Goal: Task Accomplishment & Management: Use online tool/utility

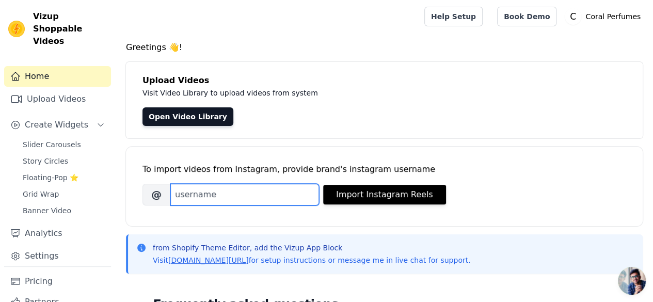
click at [287, 194] on input "Brand's Instagram Username" at bounding box center [244, 195] width 149 height 22
click at [287, 195] on input "Brand's Instagram Username" at bounding box center [244, 195] width 149 height 22
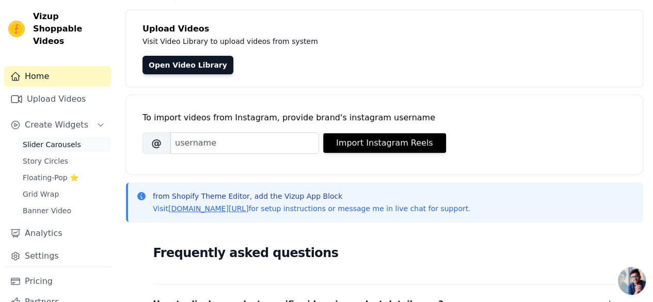
click at [76, 137] on link "Slider Carousels" at bounding box center [64, 144] width 94 height 14
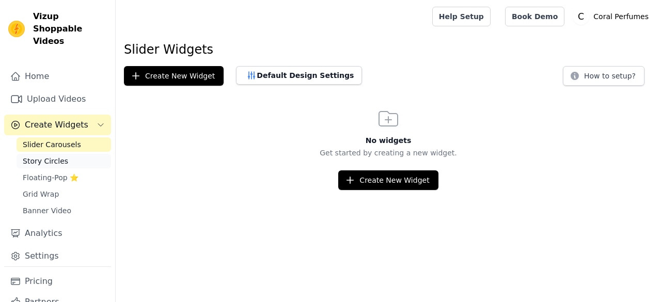
click at [76, 154] on link "Story Circles" at bounding box center [64, 161] width 94 height 14
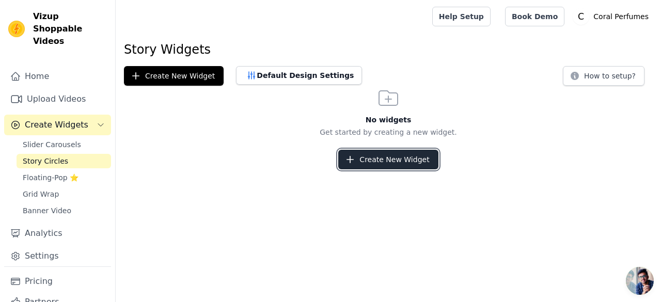
click at [351, 166] on button "Create New Widget" at bounding box center [388, 160] width 100 height 20
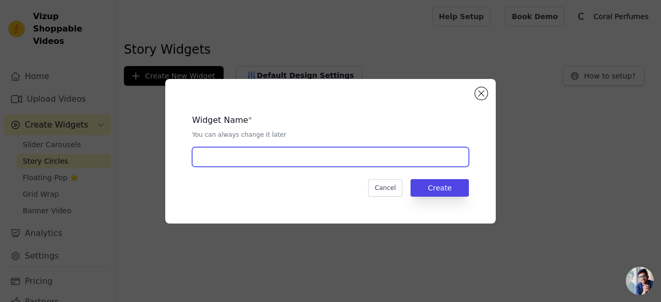
click at [318, 152] on input "text" at bounding box center [330, 157] width 277 height 20
type input "one"
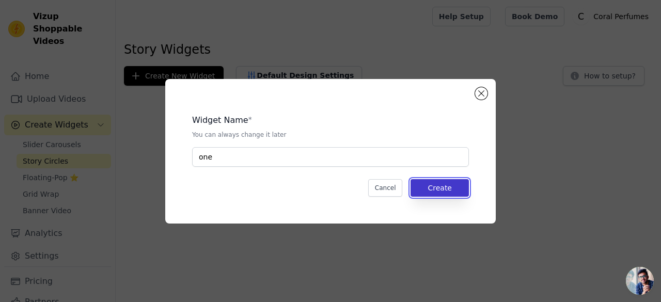
click at [438, 186] on button "Create" at bounding box center [439, 188] width 58 height 18
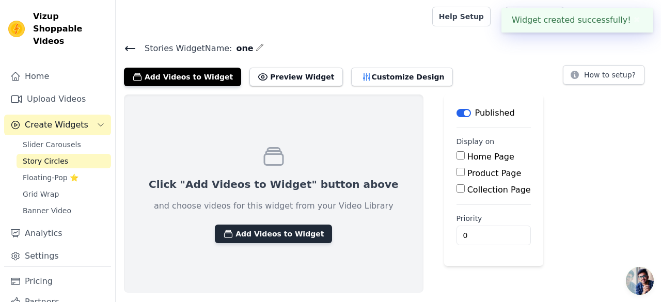
click at [248, 236] on button "Add Videos to Widget" at bounding box center [273, 234] width 117 height 19
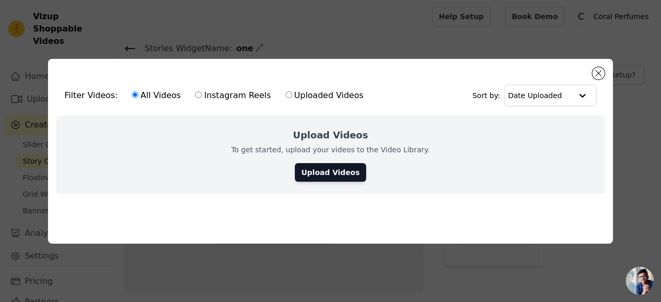
click at [212, 94] on label "Instagram Reels" at bounding box center [233, 95] width 76 height 13
click at [202, 94] on input "Instagram Reels" at bounding box center [198, 94] width 7 height 7
radio input "true"
click at [260, 136] on div "Upload Videos To get started, upload your videos to the Video Library. Upload V…" at bounding box center [330, 155] width 548 height 78
click at [400, 83] on div "Filter Videos: All Videos Instagram Reels Uploaded Videos Sort by: Date Uploaded" at bounding box center [330, 95] width 548 height 40
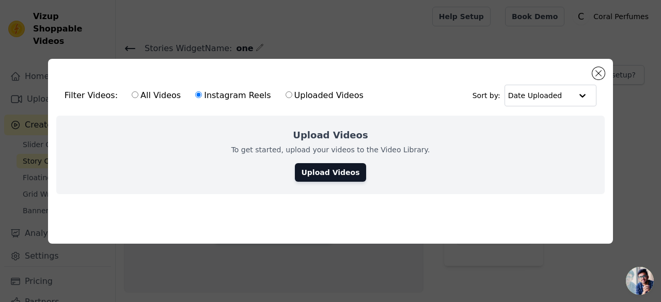
click at [134, 92] on label "All Videos" at bounding box center [156, 95] width 50 height 13
click at [134, 92] on input "All Videos" at bounding box center [135, 94] width 7 height 7
radio input "true"
click at [242, 91] on label "Instagram Reels" at bounding box center [233, 95] width 76 height 13
click at [202, 91] on input "Instagram Reels" at bounding box center [198, 94] width 7 height 7
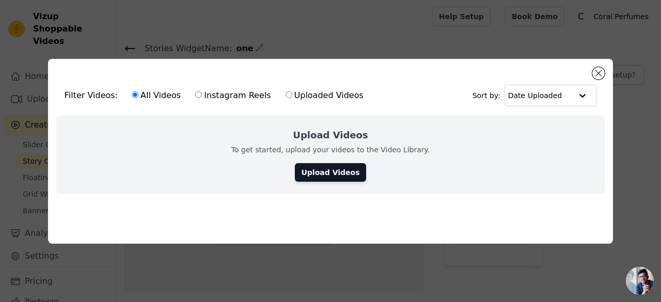
radio input "true"
click at [310, 91] on label "Uploaded Videos" at bounding box center [324, 95] width 79 height 13
click at [292, 91] on input "Uploaded Videos" at bounding box center [289, 94] width 7 height 7
radio input "true"
click at [234, 93] on label "Instagram Reels" at bounding box center [233, 95] width 76 height 13
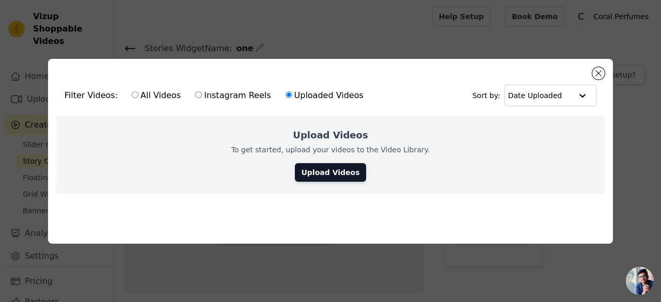
click at [202, 93] on input "Instagram Reels" at bounding box center [198, 94] width 7 height 7
radio input "true"
click at [327, 172] on link "Upload Videos" at bounding box center [330, 172] width 71 height 19
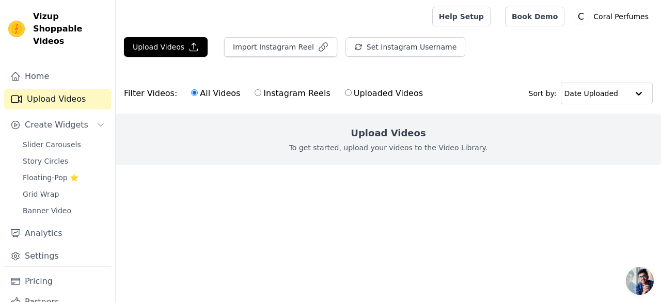
click at [356, 144] on p "To get started, upload your videos to the Video Library." at bounding box center [388, 147] width 199 height 10
click at [288, 89] on label "Instagram Reels" at bounding box center [292, 93] width 76 height 13
click at [261, 89] on input "Instagram Reels" at bounding box center [258, 92] width 7 height 7
radio input "true"
click at [345, 152] on div "Upload Videos To get started, upload your videos to the Video Library." at bounding box center [388, 140] width 545 height 52
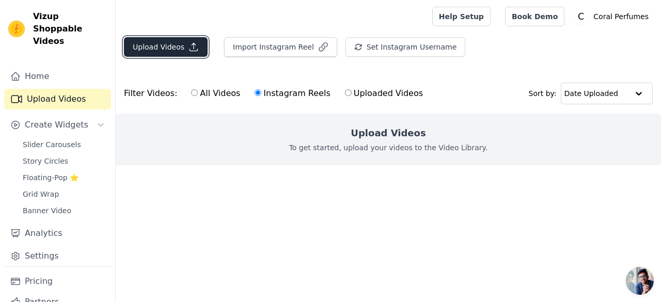
click at [171, 47] on button "Upload Videos" at bounding box center [166, 47] width 84 height 20
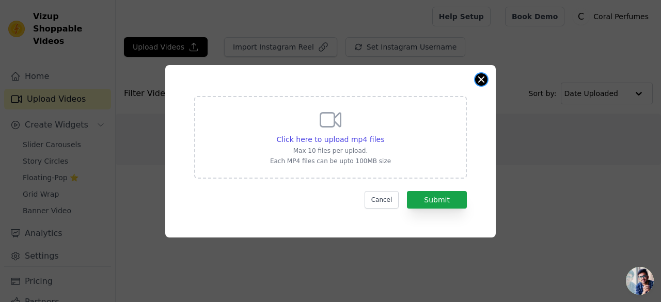
click at [480, 82] on button "Close modal" at bounding box center [481, 79] width 12 height 12
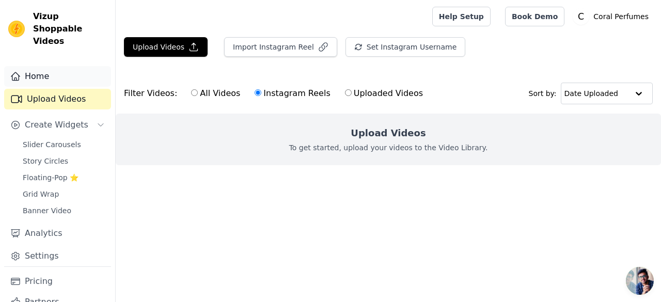
click at [61, 69] on link "Home" at bounding box center [57, 76] width 107 height 21
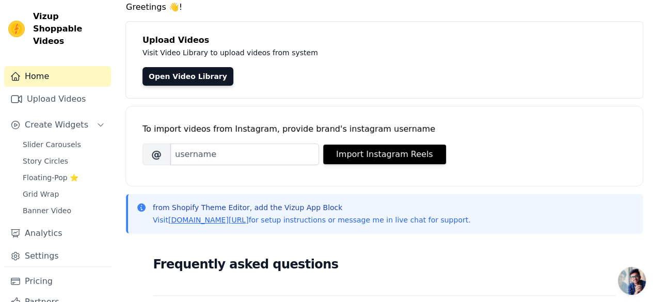
scroll to position [103, 0]
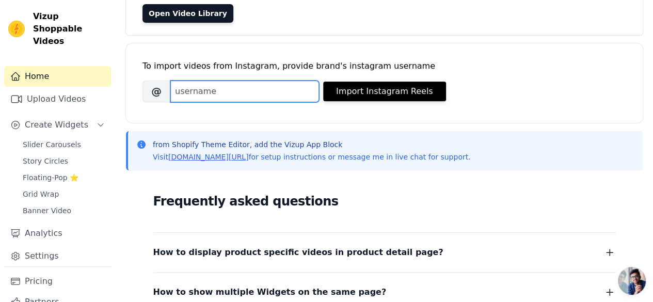
click at [258, 97] on input "Brand's Instagram Username" at bounding box center [244, 92] width 149 height 22
paste input "coralperfumes_official/"
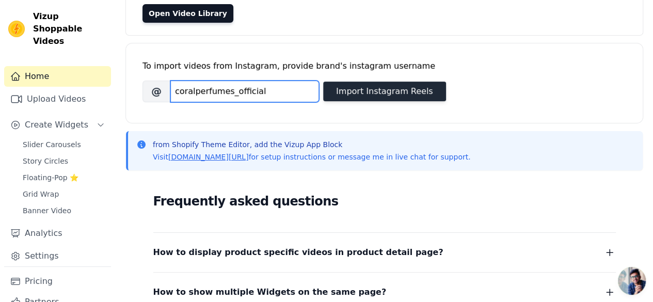
type input "coralperfumes_official"
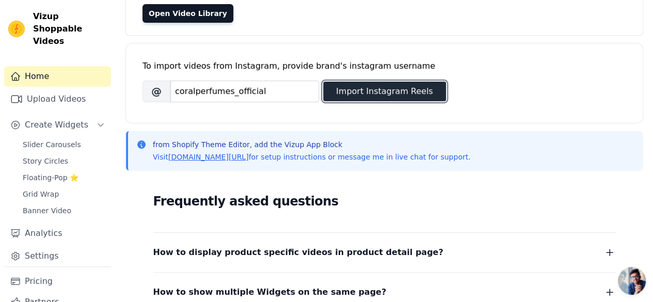
click at [353, 98] on button "Import Instagram Reels" at bounding box center [384, 92] width 123 height 20
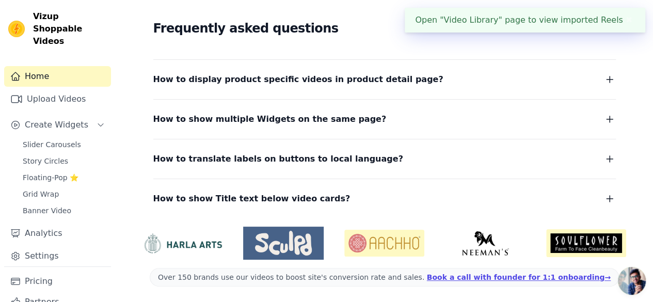
scroll to position [0, 0]
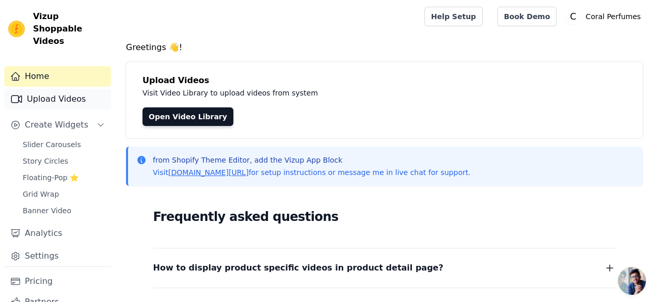
click at [41, 93] on link "Upload Videos" at bounding box center [57, 99] width 107 height 21
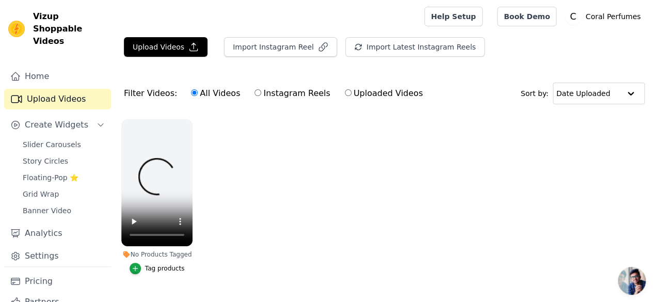
click at [254, 187] on ul "No Products Tagged Tag products" at bounding box center [384, 207] width 537 height 187
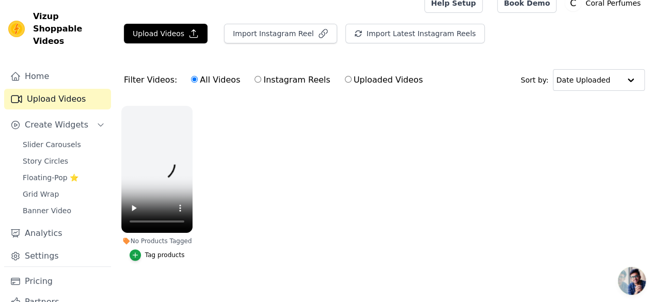
scroll to position [21, 0]
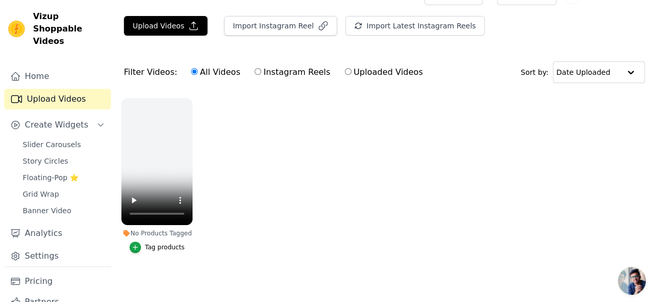
click at [259, 129] on ul "No Products Tagged Tag products" at bounding box center [384, 185] width 537 height 187
click at [299, 126] on ul "No Products Tagged Tag products" at bounding box center [384, 185] width 537 height 187
click at [271, 137] on ul "No Products Tagged Tag products" at bounding box center [384, 185] width 537 height 187
click at [275, 212] on ul "No Products Tagged Tag products" at bounding box center [384, 185] width 537 height 187
click at [53, 66] on link "Home" at bounding box center [57, 76] width 107 height 21
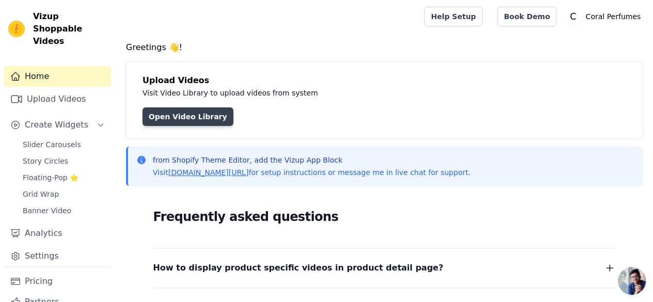
click at [163, 113] on link "Open Video Library" at bounding box center [187, 116] width 91 height 19
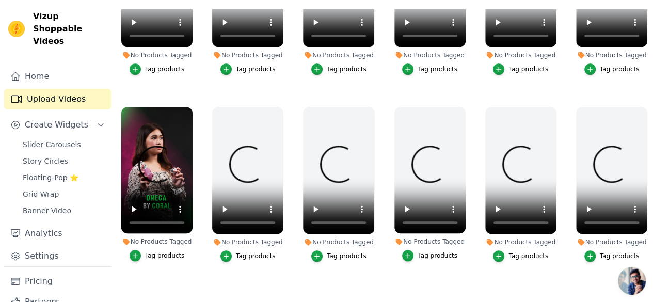
scroll to position [469, 0]
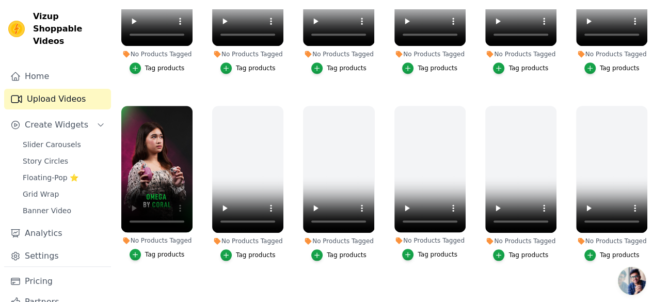
click at [142, 248] on ul "No Products Tagged Tag products No Products Tagged Tag products No Products Tag…" at bounding box center [384, 143] width 537 height 269
click at [136, 251] on icon "button" at bounding box center [135, 254] width 7 height 7
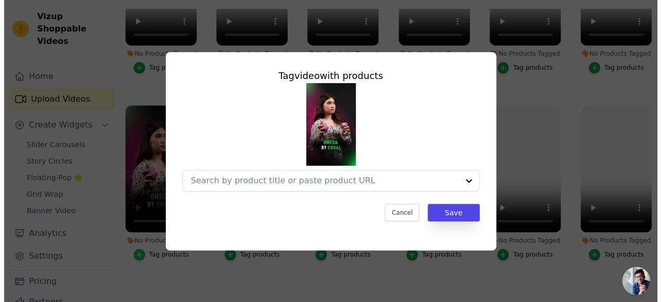
scroll to position [474, 0]
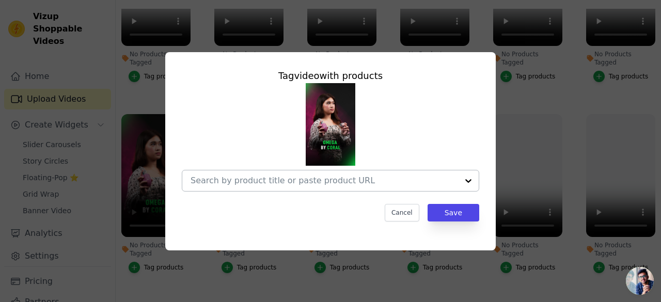
click at [324, 182] on input "No Products Tagged Tag video with products Cancel Save Tag products" at bounding box center [324, 181] width 267 height 10
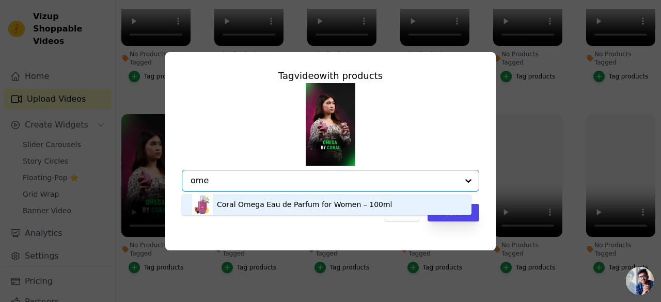
type input "omeg"
click at [298, 202] on div "Coral Omega Eau de Parfum for Women – 100ml" at bounding box center [305, 204] width 176 height 10
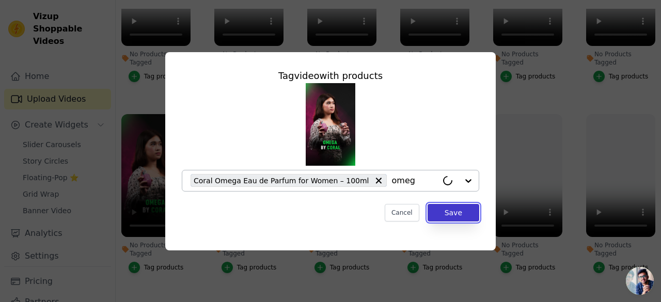
click at [464, 214] on button "Save" at bounding box center [453, 213] width 52 height 18
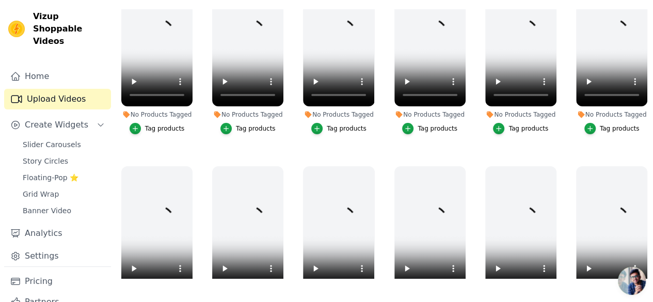
scroll to position [0, 0]
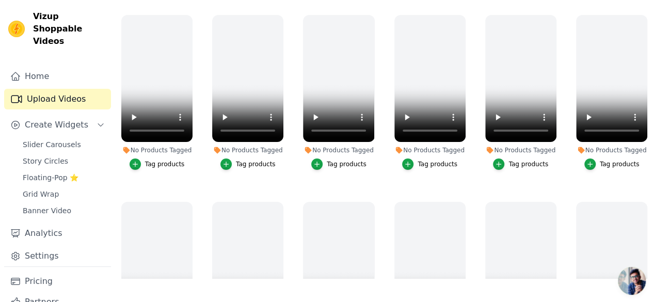
click at [454, 169] on div "No Products Tagged Tag products" at bounding box center [430, 94] width 83 height 170
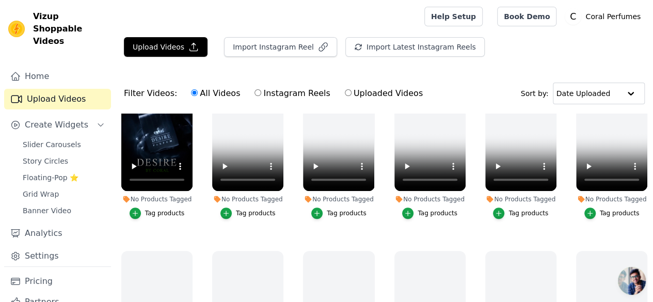
scroll to position [361, 0]
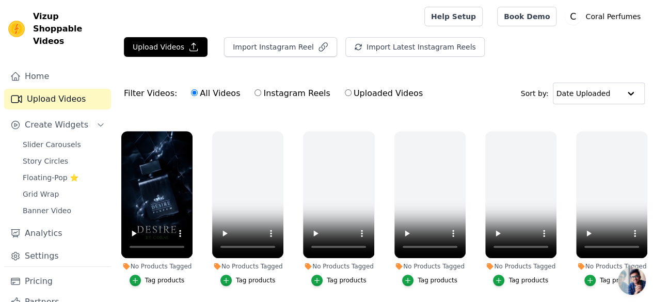
click at [164, 276] on div "Tag products" at bounding box center [165, 280] width 40 height 8
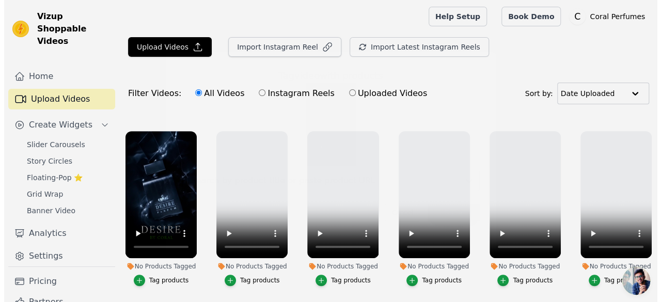
scroll to position [366, 0]
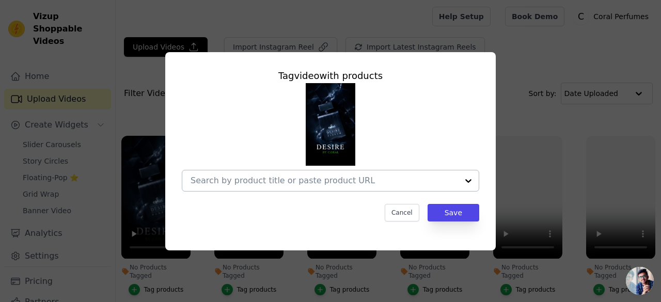
click at [253, 179] on input "No Products Tagged Tag video with products Cancel Save Tag products" at bounding box center [324, 181] width 267 height 10
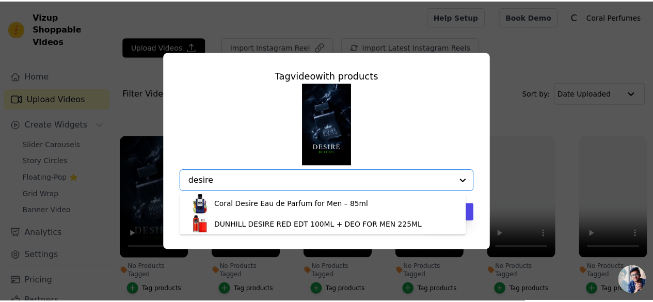
scroll to position [0, 0]
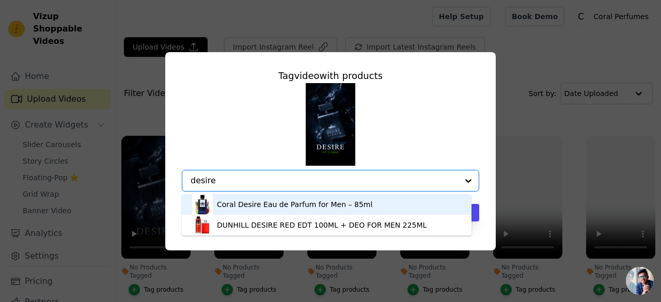
type input "desire"
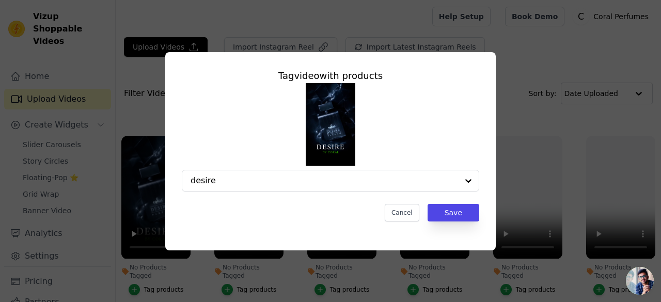
click at [246, 139] on div "desire" at bounding box center [330, 137] width 297 height 108
click at [597, 135] on div "Tag video with products desire Cancel Save" at bounding box center [331, 151] width 628 height 231
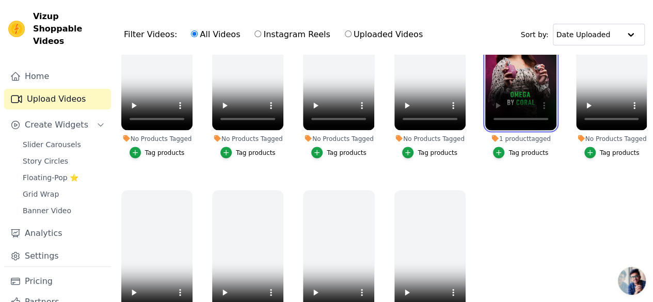
scroll to position [104, 0]
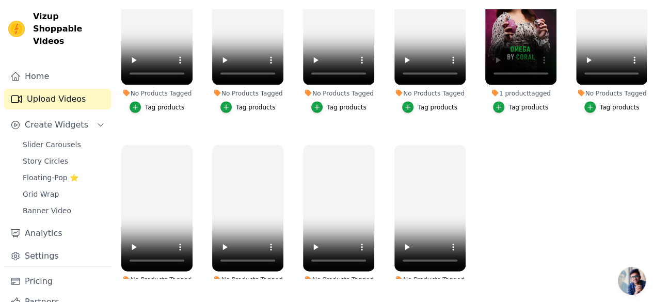
click at [572, 195] on ul "No Products Tagged Tag products No Products Tagged Tag products No Products Tag…" at bounding box center [384, 143] width 537 height 269
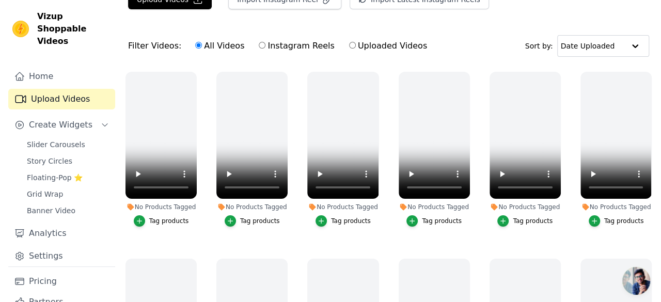
scroll to position [0, 0]
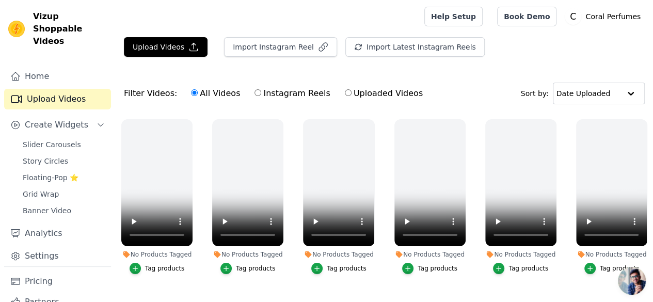
click at [255, 93] on input "Instagram Reels" at bounding box center [258, 92] width 7 height 7
radio input "true"
click at [471, 86] on div "Filter Videos: All Videos Instagram Reels Uploaded Videos Sort by: Date Uploaded" at bounding box center [384, 93] width 537 height 40
click at [279, 50] on button "Import Instagram Reel" at bounding box center [280, 47] width 113 height 20
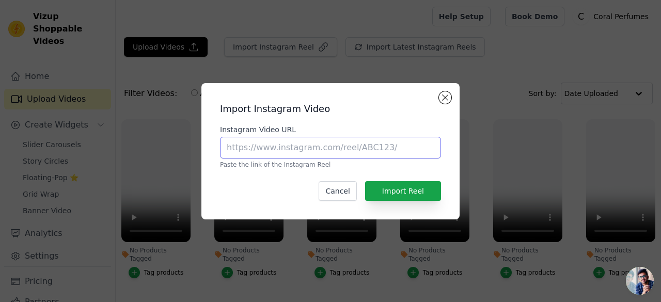
click at [405, 151] on input "Instagram Video URL" at bounding box center [330, 148] width 221 height 22
paste input "https://www.instagram.com/reel/C7ZJ_nHoJ6P/?igsh=MW10aGt3dGJ0OHp4OA=="
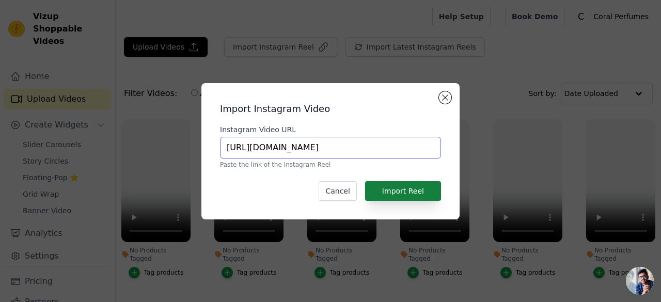
type input "https://www.instagram.com/reel/C7ZJ_nHoJ6P/?igsh=MW10aGt3dGJ0OHp4OA=="
drag, startPoint x: 432, startPoint y: 182, endPoint x: 424, endPoint y: 188, distance: 9.6
click at [432, 182] on button "Import Reel" at bounding box center [403, 191] width 76 height 20
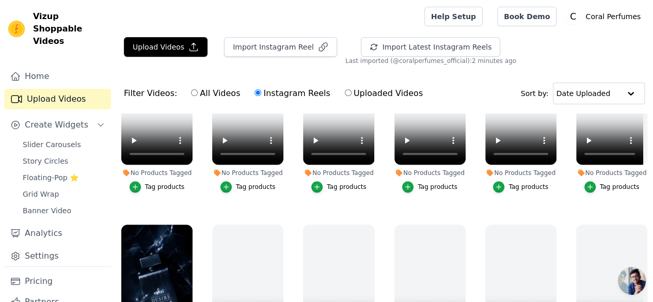
scroll to position [0, 0]
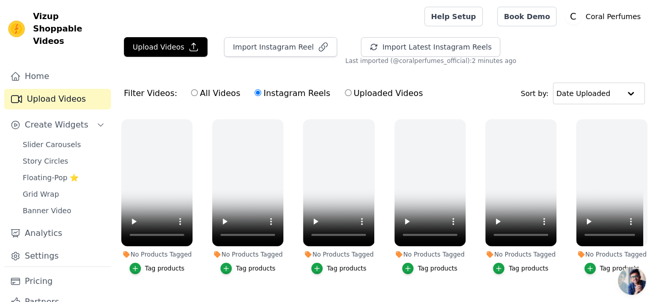
click at [344, 93] on label "Uploaded Videos" at bounding box center [383, 93] width 79 height 13
click at [345, 93] on input "Uploaded Videos" at bounding box center [348, 92] width 7 height 7
radio input "true"
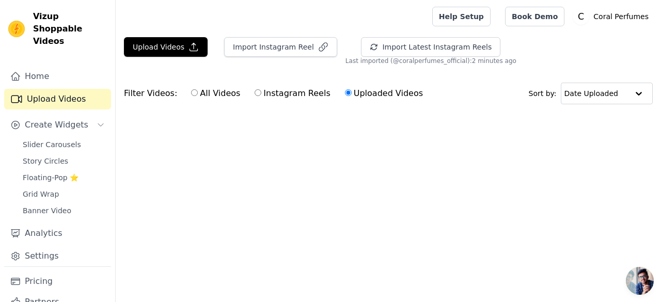
click at [275, 94] on label "Instagram Reels" at bounding box center [292, 93] width 76 height 13
click at [261, 94] on input "Instagram Reels" at bounding box center [258, 92] width 7 height 7
radio input "true"
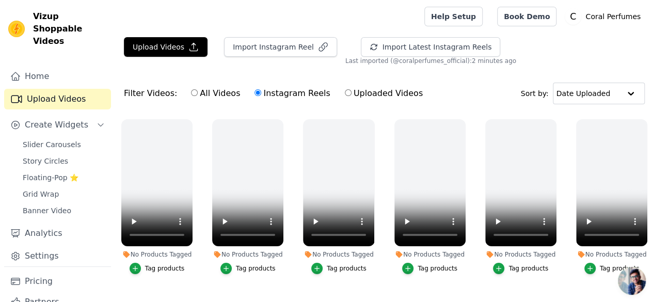
click at [191, 90] on input "All Videos" at bounding box center [194, 92] width 7 height 7
radio input "true"
click at [256, 93] on label "Instagram Reels" at bounding box center [292, 93] width 76 height 13
click at [256, 93] on input "Instagram Reels" at bounding box center [258, 92] width 7 height 7
radio input "true"
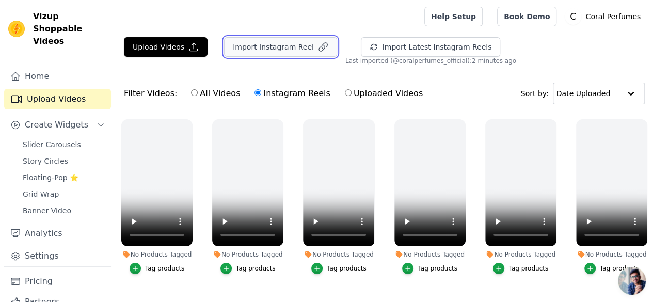
click at [318, 52] on icon "button" at bounding box center [323, 47] width 10 height 10
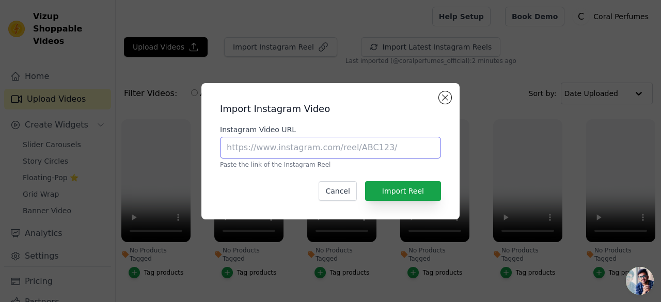
paste input "https://www.instagram.com/reel/C7ZJ_nHoJ6P/?igsh=MW10aGt3dGJ0OHp4OA=="
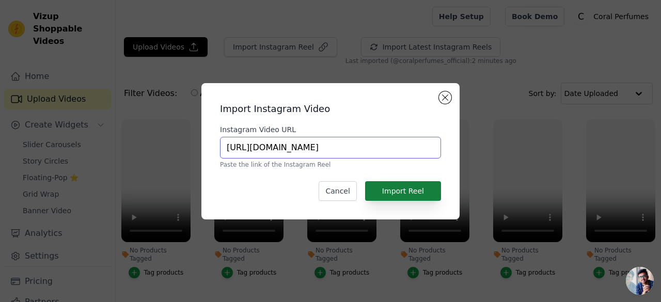
scroll to position [0, 91]
type input "https://www.instagram.com/reel/C7ZJ_nHoJ6P/?igsh=MW10aGt3dGJ0OHp4OA=="
click at [396, 190] on button "Import Reel" at bounding box center [403, 191] width 76 height 20
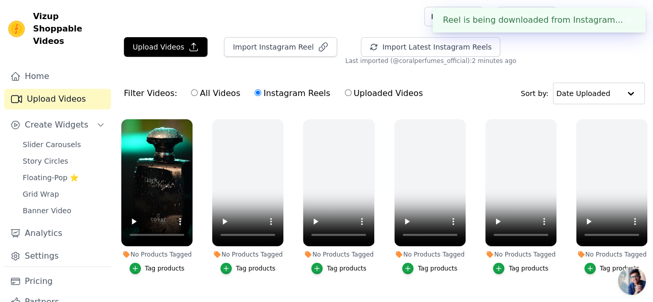
click at [151, 264] on div "Tag products" at bounding box center [165, 268] width 40 height 8
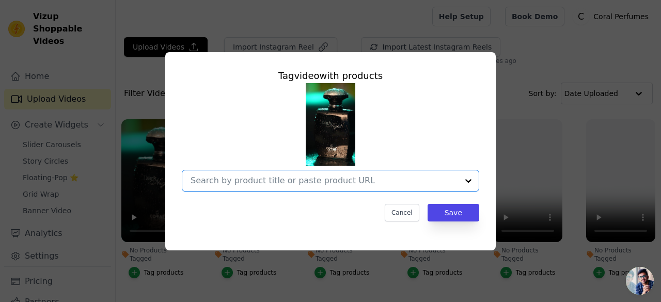
click at [276, 181] on input "No Products Tagged Tag video with products Option undefined, selected. Select i…" at bounding box center [324, 181] width 267 height 10
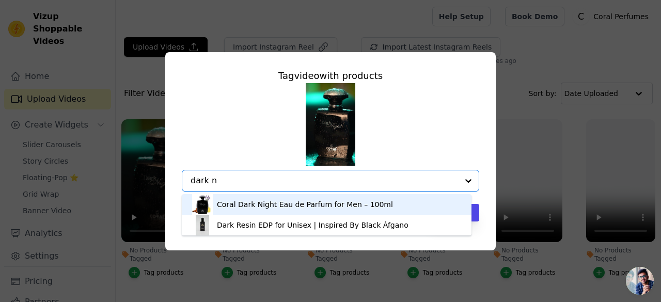
type input "dark ni"
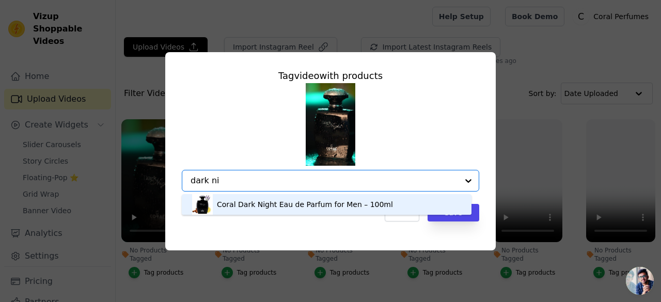
click at [276, 199] on div "Coral Dark Night Eau de Parfum for Men – 100ml" at bounding box center [326, 204] width 269 height 21
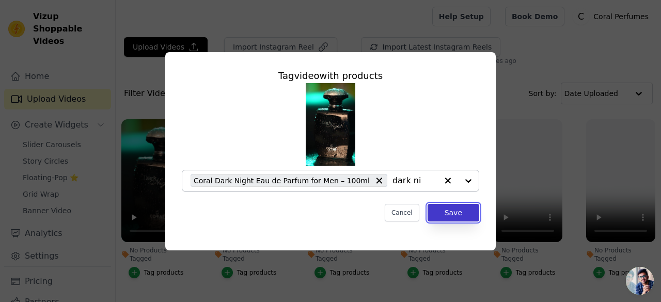
click at [439, 212] on button "Save" at bounding box center [453, 213] width 52 height 18
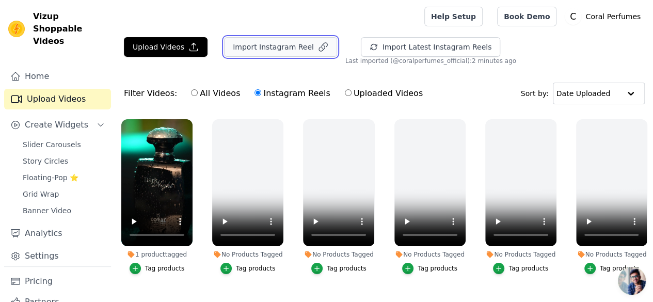
click at [318, 42] on icon "button" at bounding box center [323, 47] width 10 height 10
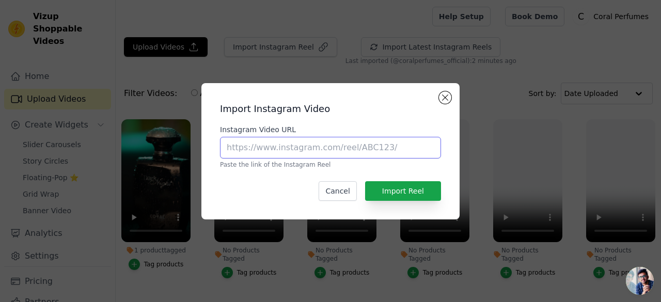
paste input "https://www.instagram.com/reel/C8oRK5RohSP/?igsh=YzhrdzQ3cWo0dWsz"
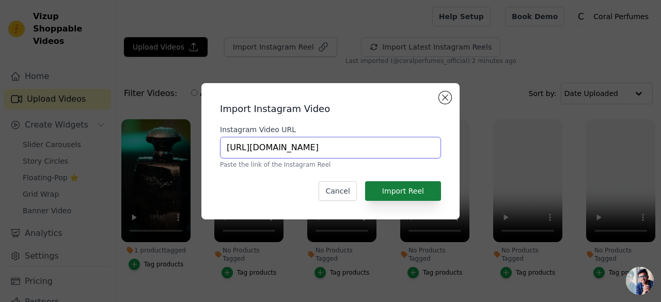
type input "https://www.instagram.com/reel/C8oRK5RohSP/?igsh=YzhrdzQ3cWo0dWsz"
click at [378, 189] on button "Import Reel" at bounding box center [403, 191] width 76 height 20
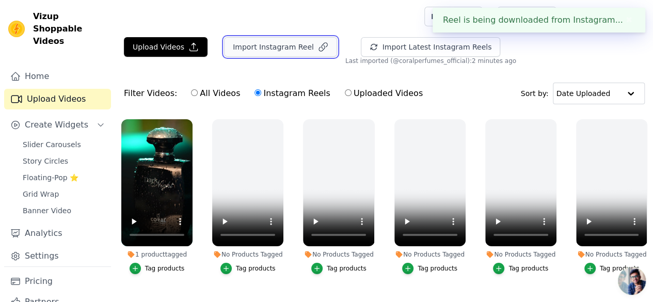
click at [247, 51] on button "Import Instagram Reel" at bounding box center [280, 47] width 113 height 20
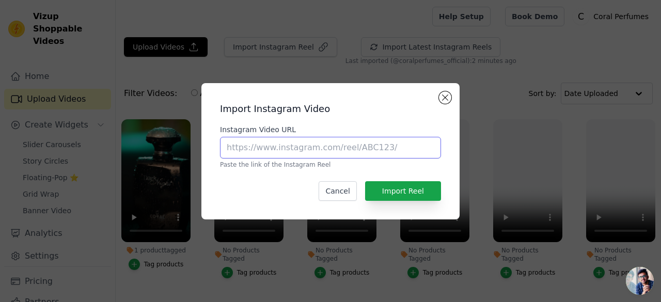
paste input "https://www.instagram.com/reel/C8oRK5RohSP/?igsh=YzhrdzQ3cWo0dWsz"
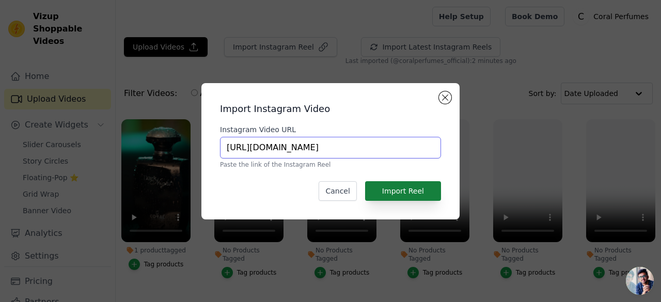
type input "https://www.instagram.com/reel/C8oRK5RohSP/?igsh=YzhrdzQ3cWo0dWsz"
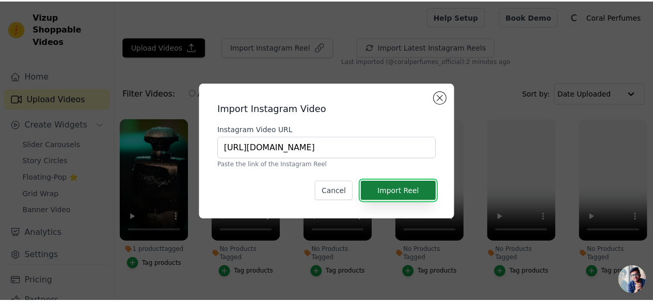
scroll to position [0, 0]
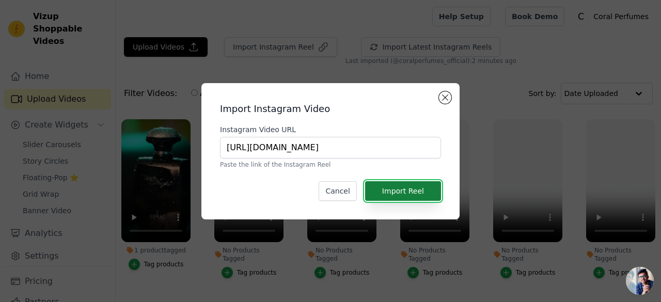
click at [412, 187] on button "Import Reel" at bounding box center [403, 191] width 76 height 20
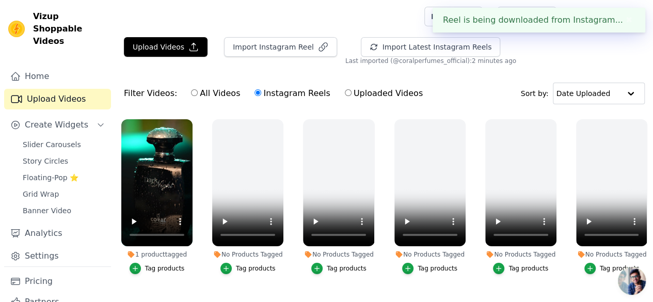
click at [448, 65] on div "Upload Videos Import Instagram Reel Import Latest Instagram Reels Import Latest…" at bounding box center [384, 209] width 537 height 345
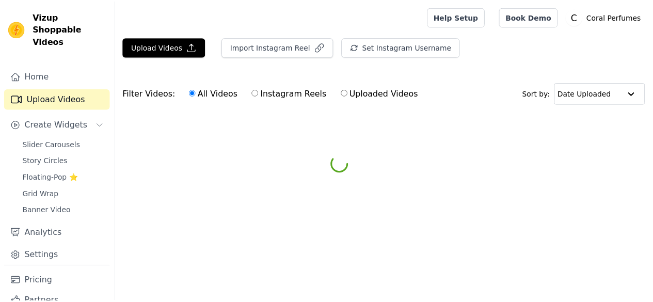
scroll to position [53, 0]
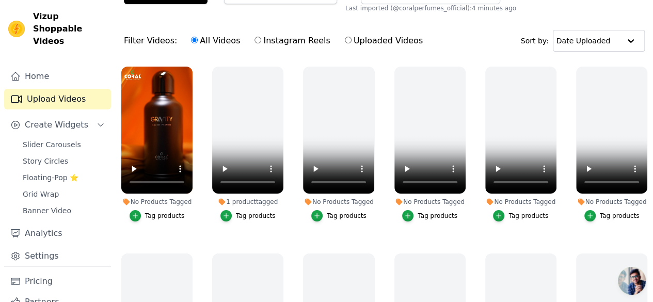
click at [160, 212] on div "Tag products" at bounding box center [165, 216] width 40 height 8
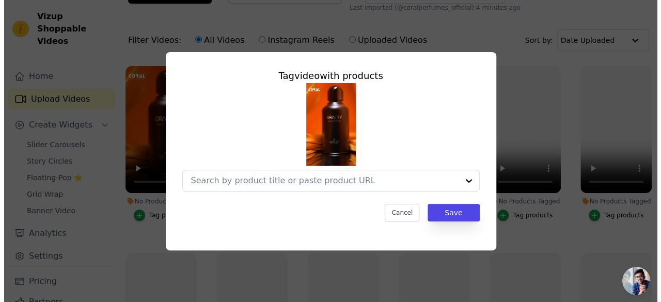
scroll to position [0, 0]
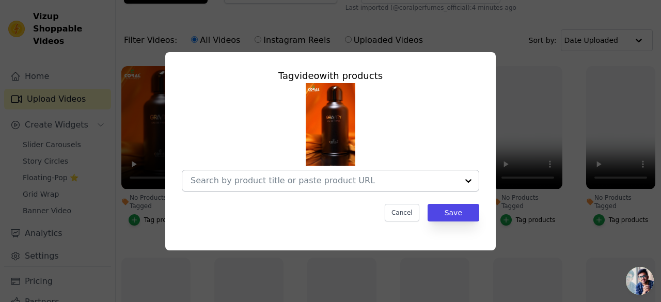
click at [245, 181] on input "No Products Tagged Tag video with products Cancel Save Tag products" at bounding box center [324, 181] width 267 height 10
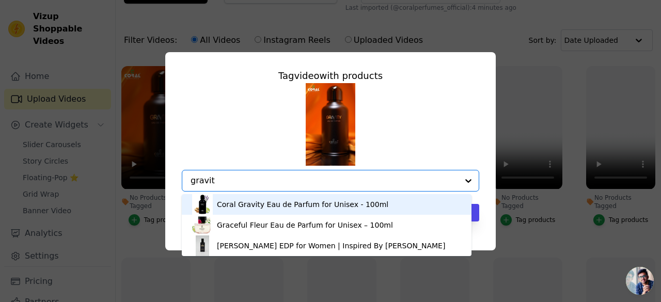
type input "gravity"
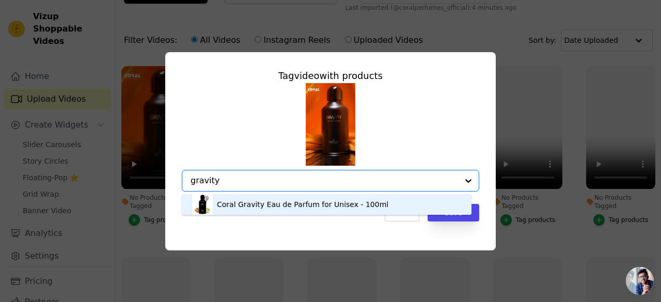
click at [248, 202] on div "Coral Gravity Eau de Parfum for Unisex - 100ml" at bounding box center [302, 204] width 171 height 10
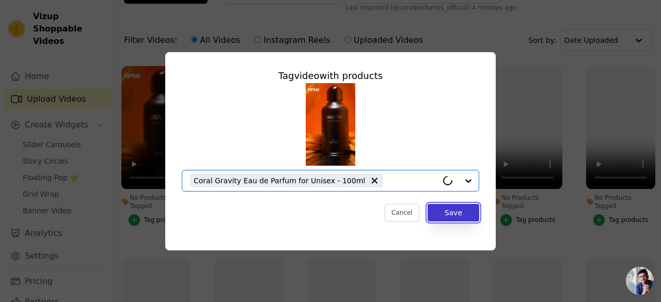
click at [465, 207] on button "Save" at bounding box center [453, 213] width 52 height 18
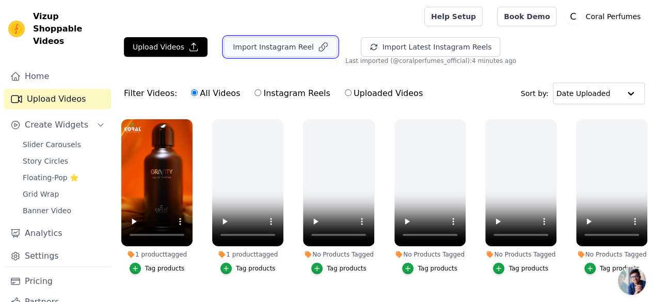
click at [266, 52] on button "Import Instagram Reel" at bounding box center [280, 47] width 113 height 20
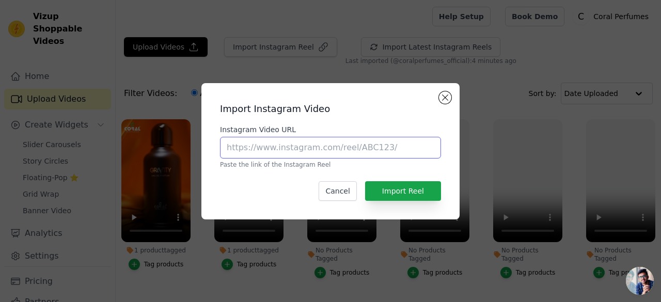
paste input "https://www.instagram.com/reel/DK86pY6PVet/?igsh=MXhiZzhyNGlzaTJ2aw=="
type input "https://www.instagram.com/reel/DK86pY6PVet/?igsh=MXhiZzhyNGlzaTJ2aw=="
click at [416, 201] on div "Import Instagram Video Instagram Video URL https://www.instagram.com/reel/DK86p…" at bounding box center [331, 151] width 242 height 120
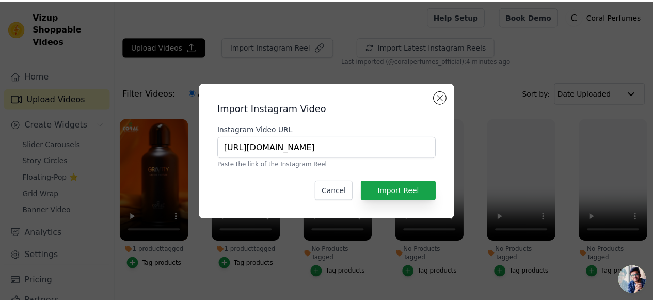
scroll to position [0, 0]
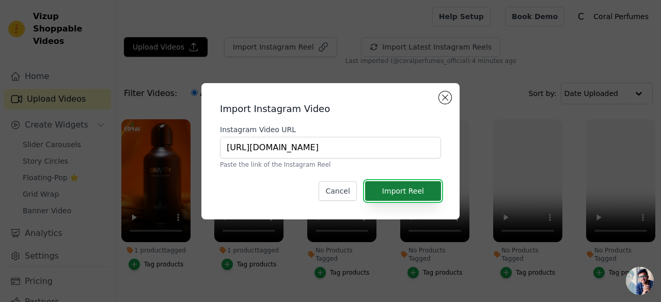
click at [413, 194] on button "Import Reel" at bounding box center [403, 191] width 76 height 20
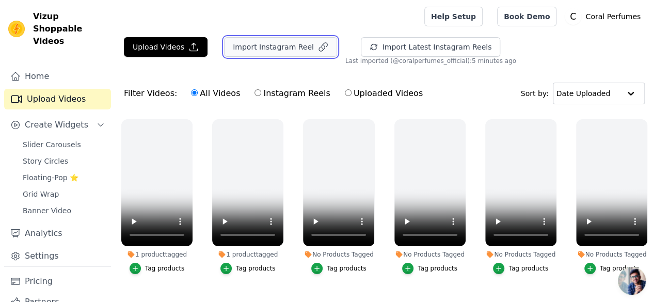
click at [303, 51] on button "Import Instagram Reel" at bounding box center [280, 47] width 113 height 20
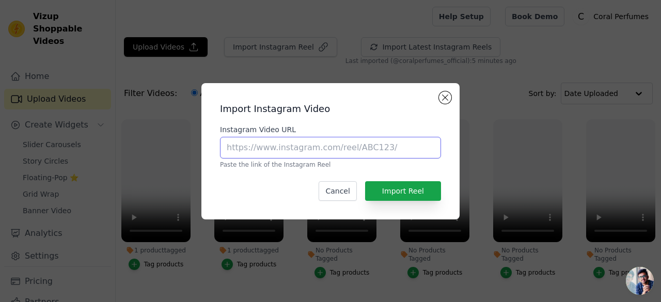
paste input "https://www.instagram.com/reel/DK86pY6PVet/?igsh=MXhiZzhyNGlzaTJ2aw=="
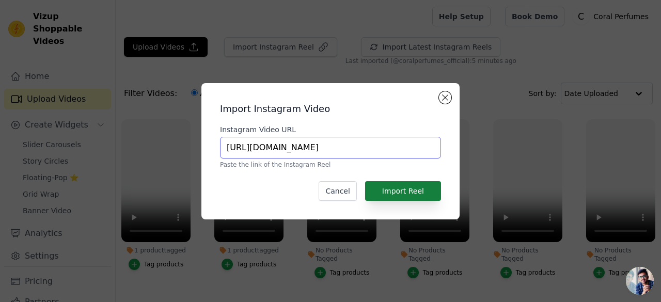
type input "https://www.instagram.com/reel/DK86pY6PVet/?igsh=MXhiZzhyNGlzaTJ2aw=="
click at [401, 185] on button "Import Reel" at bounding box center [403, 191] width 76 height 20
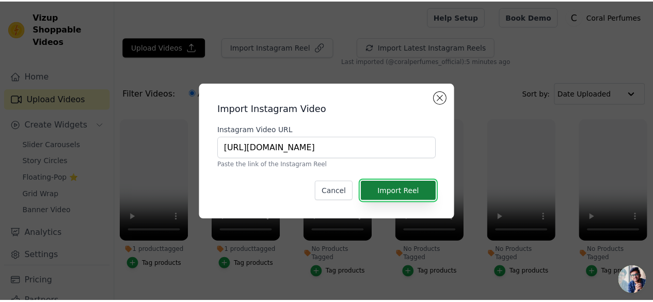
scroll to position [0, 0]
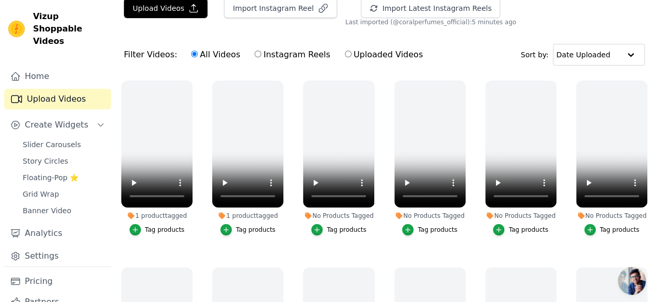
scroll to position [1, 0]
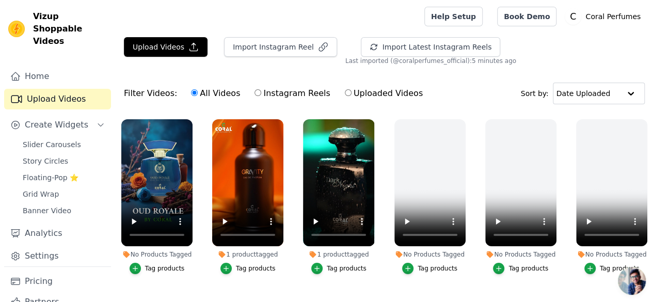
click at [162, 264] on div "Tag products" at bounding box center [165, 268] width 40 height 8
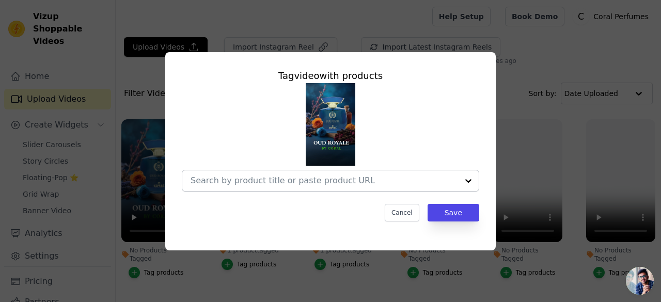
click at [217, 186] on div at bounding box center [324, 180] width 267 height 21
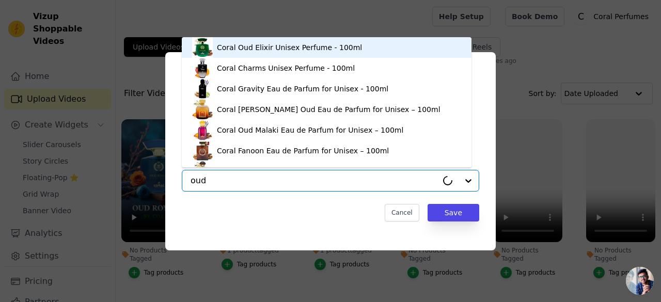
type input "oud r"
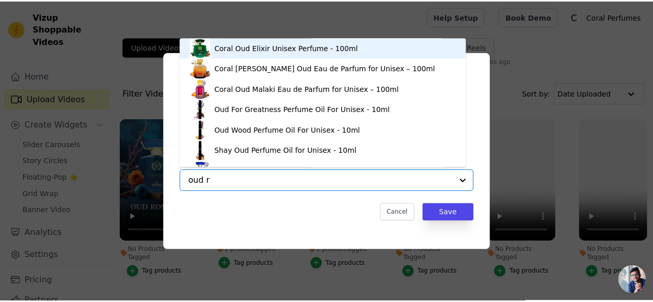
scroll to position [14, 0]
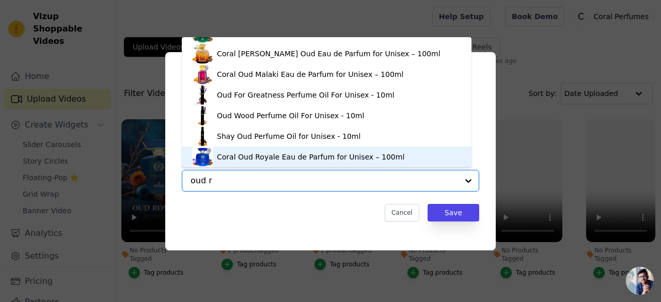
click at [227, 150] on div "Coral Oud Royale Eau de Parfum for Unisex – 100ml" at bounding box center [326, 157] width 269 height 21
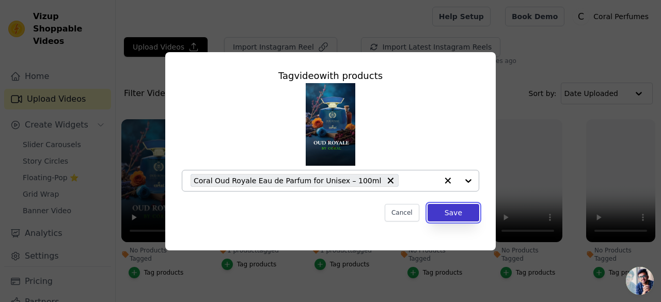
click at [437, 209] on button "Save" at bounding box center [453, 213] width 52 height 18
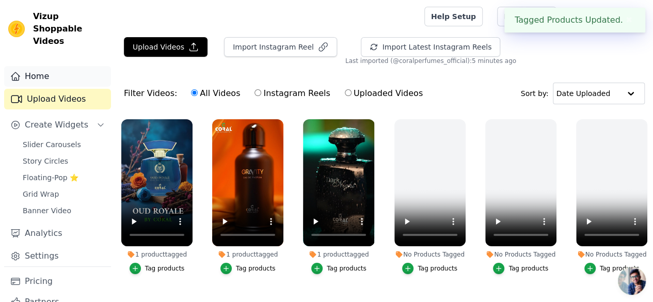
click at [20, 71] on icon "Sidebar" at bounding box center [15, 76] width 10 height 10
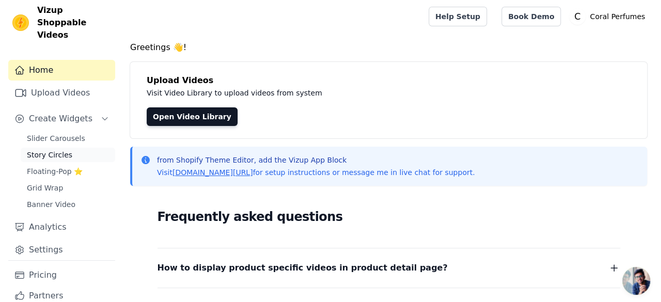
scroll to position [26, 0]
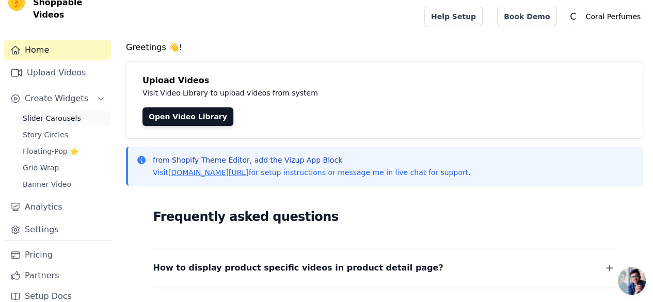
click at [69, 113] on span "Slider Carousels" at bounding box center [52, 118] width 58 height 10
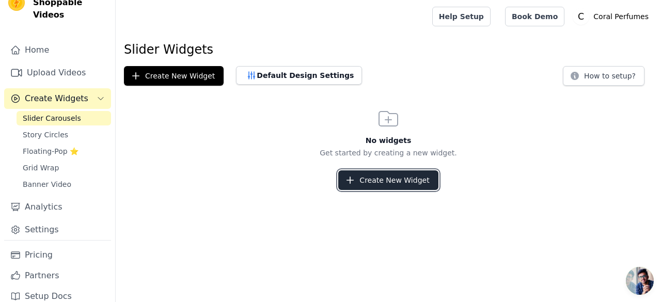
click at [377, 176] on button "Create New Widget" at bounding box center [388, 180] width 100 height 20
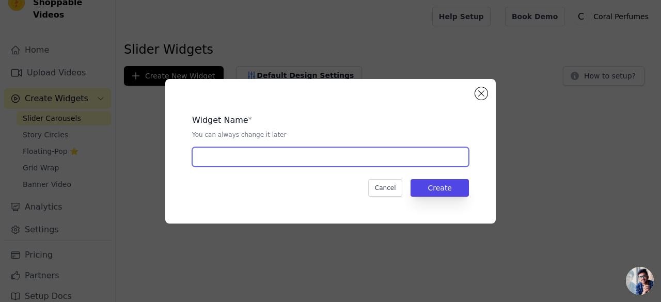
click at [308, 147] on input "text" at bounding box center [330, 157] width 277 height 20
type input "home slider"
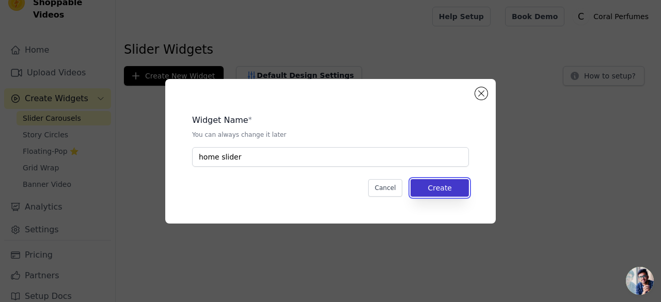
click at [450, 180] on button "Create" at bounding box center [439, 188] width 58 height 18
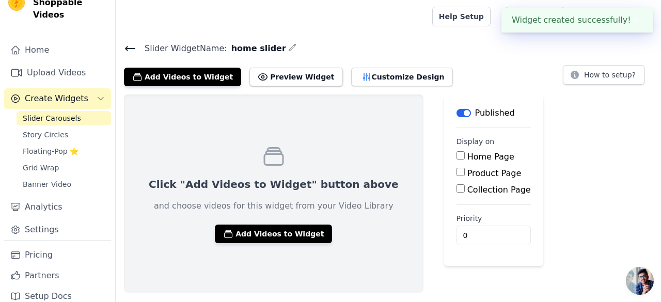
click at [276, 247] on div "Click "Add Videos to Widget" button above and choose videos for this widget fro…" at bounding box center [273, 193] width 299 height 198
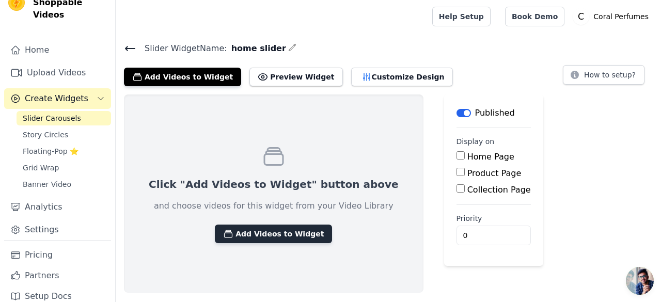
click at [274, 237] on button "Add Videos to Widget" at bounding box center [273, 234] width 117 height 19
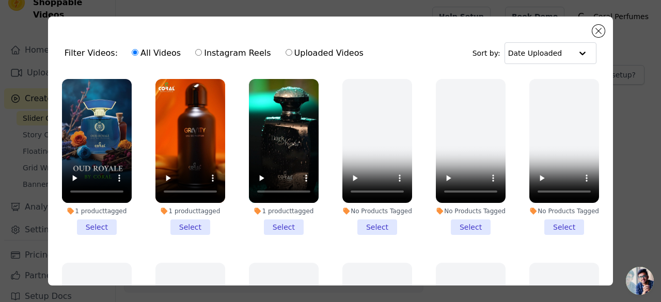
click at [264, 225] on li "1 product tagged Select" at bounding box center [284, 157] width 70 height 156
click at [0, 0] on input "1 product tagged Select" at bounding box center [0, 0] width 0 height 0
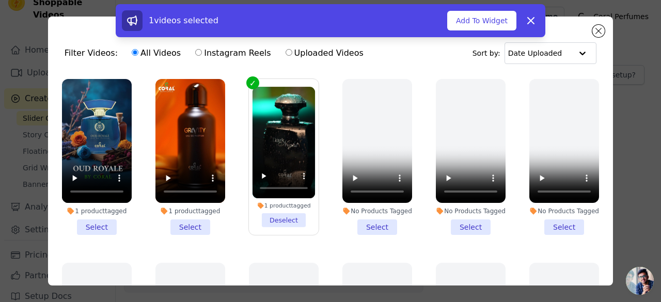
click at [199, 219] on li "1 product tagged Select" at bounding box center [190, 157] width 70 height 156
click at [0, 0] on input "1 product tagged Select" at bounding box center [0, 0] width 0 height 0
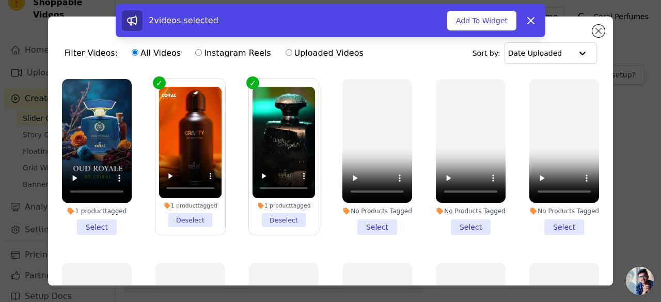
click at [84, 220] on li "1 product tagged Select" at bounding box center [97, 157] width 70 height 156
click at [0, 0] on input "1 product tagged Select" at bounding box center [0, 0] width 0 height 0
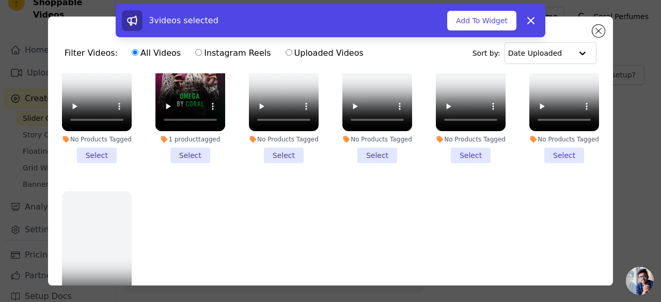
scroll to position [1072, 0]
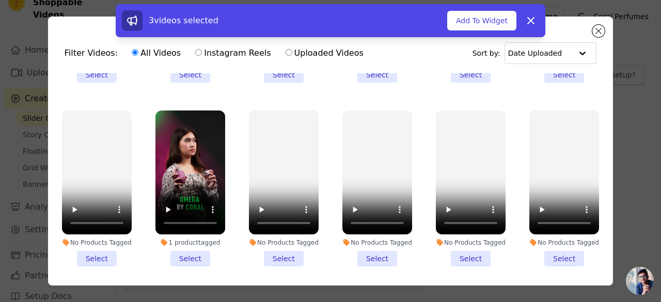
click at [191, 228] on li "1 product tagged Select" at bounding box center [190, 188] width 70 height 156
click at [0, 0] on input "1 product tagged Select" at bounding box center [0, 0] width 0 height 0
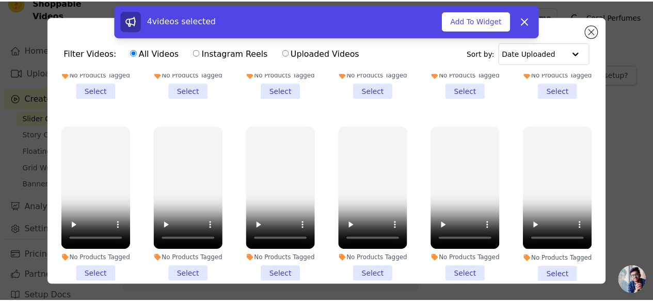
scroll to position [142, 0]
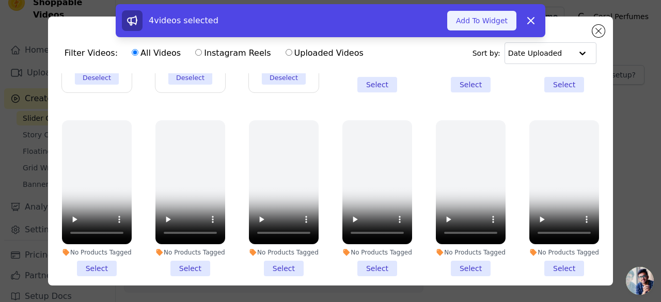
click at [481, 22] on button "Add To Widget" at bounding box center [481, 21] width 69 height 20
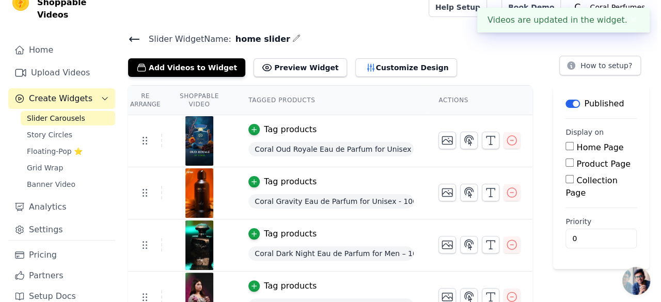
scroll to position [0, 0]
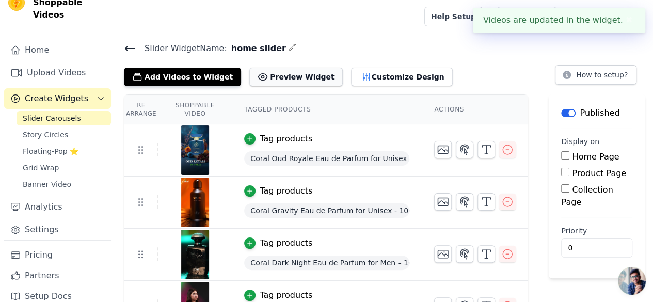
click at [282, 77] on button "Preview Widget" at bounding box center [295, 77] width 93 height 19
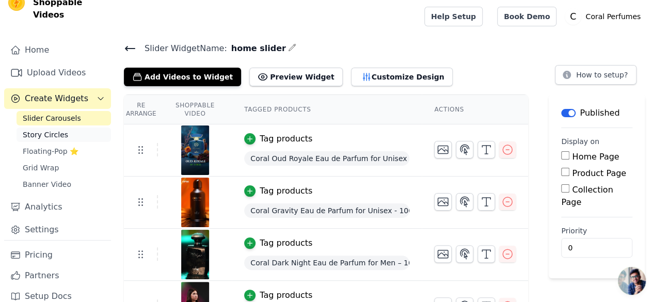
click at [56, 130] on span "Story Circles" at bounding box center [45, 135] width 45 height 10
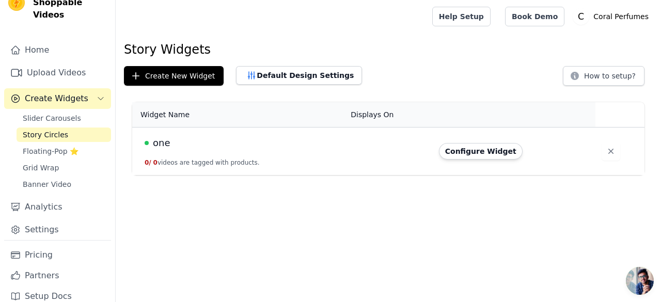
click at [151, 144] on div "one" at bounding box center [242, 143] width 194 height 14
click at [455, 146] on button "Configure Widget" at bounding box center [481, 151] width 84 height 17
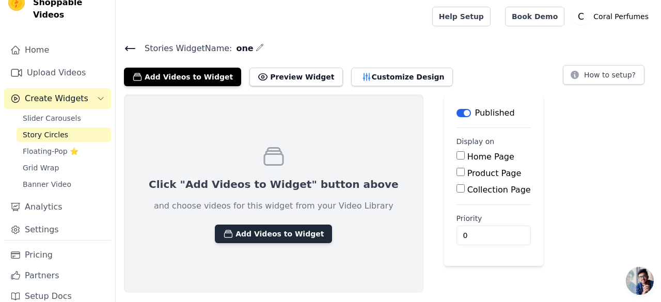
click at [285, 234] on button "Add Videos to Widget" at bounding box center [273, 234] width 117 height 19
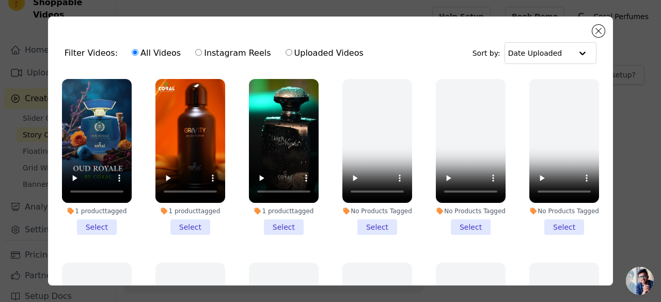
click at [99, 221] on li "1 product tagged Select" at bounding box center [97, 157] width 70 height 156
click at [0, 0] on input "1 product tagged Select" at bounding box center [0, 0] width 0 height 0
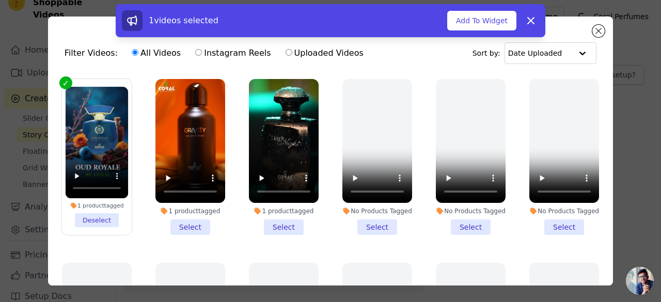
click at [186, 228] on li "1 product tagged Select" at bounding box center [190, 157] width 70 height 156
click at [0, 0] on input "1 product tagged Select" at bounding box center [0, 0] width 0 height 0
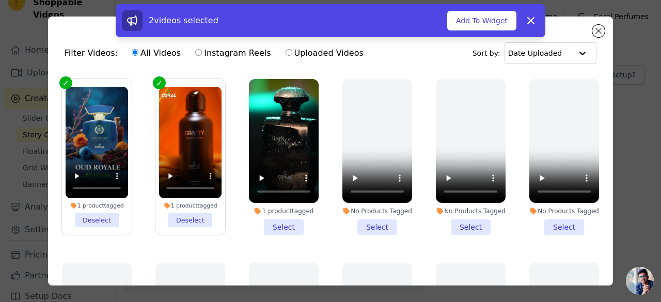
click at [282, 225] on li "1 product tagged Select" at bounding box center [284, 157] width 70 height 156
click at [0, 0] on input "1 product tagged Select" at bounding box center [0, 0] width 0 height 0
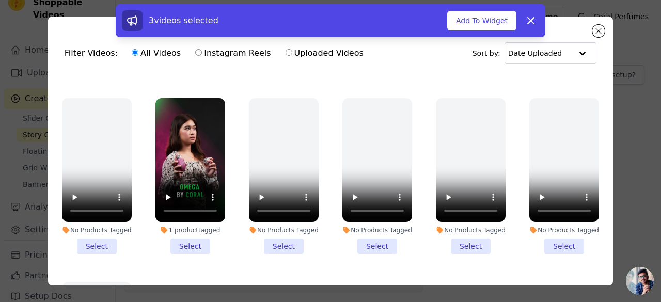
scroll to position [1136, 0]
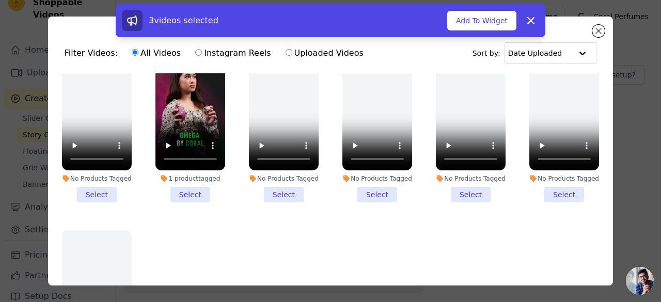
click at [191, 172] on li "1 product tagged Select" at bounding box center [190, 124] width 70 height 156
click at [0, 0] on input "1 product tagged Select" at bounding box center [0, 0] width 0 height 0
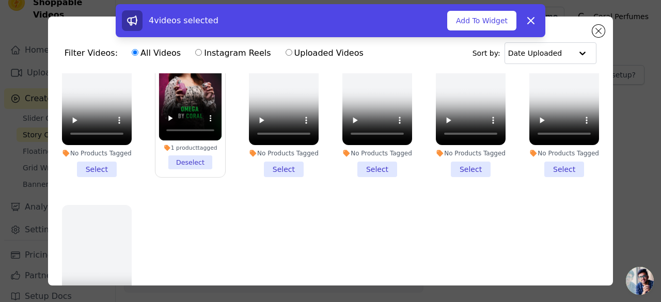
scroll to position [1175, 0]
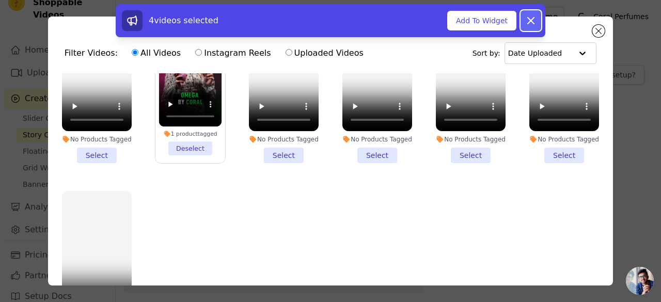
click at [534, 25] on icon at bounding box center [531, 20] width 12 height 12
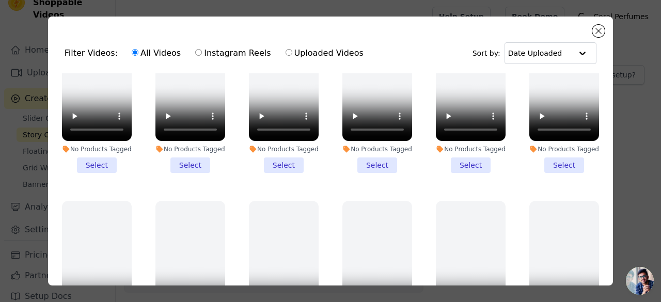
scroll to position [0, 0]
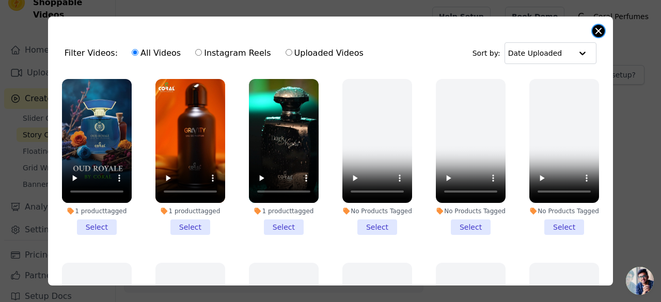
click at [598, 26] on button "Close modal" at bounding box center [598, 31] width 12 height 12
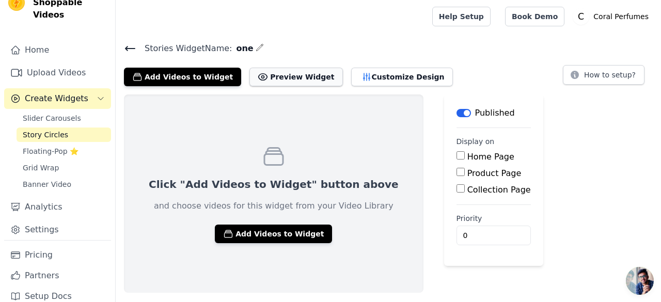
click at [282, 75] on button "Preview Widget" at bounding box center [295, 77] width 93 height 19
click at [77, 161] on link "Grid Wrap" at bounding box center [64, 168] width 94 height 14
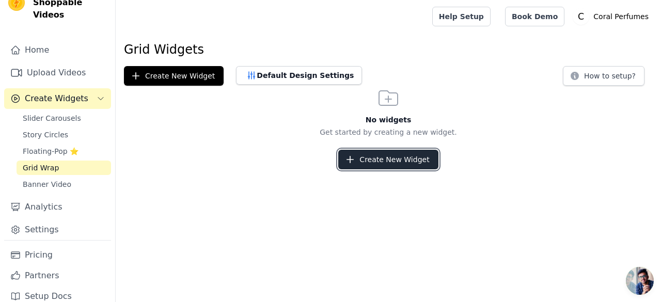
click at [360, 150] on button "Create New Widget" at bounding box center [388, 160] width 100 height 20
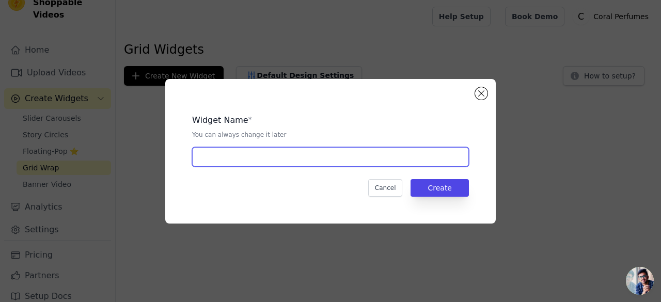
click at [310, 154] on input "text" at bounding box center [330, 157] width 277 height 20
type input "two"
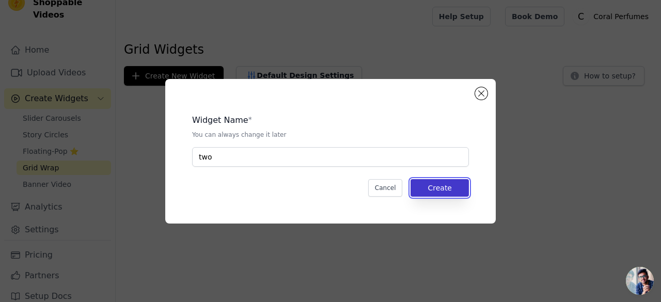
click at [432, 184] on button "Create" at bounding box center [439, 188] width 58 height 18
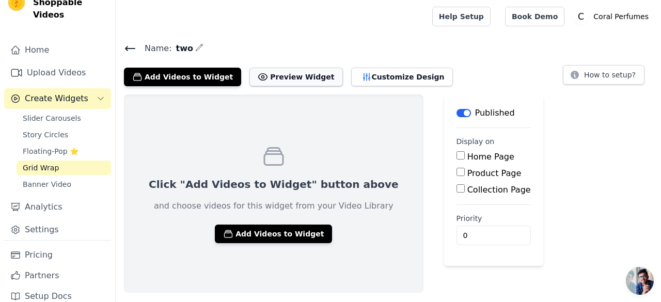
click at [283, 78] on button "Preview Widget" at bounding box center [295, 77] width 93 height 19
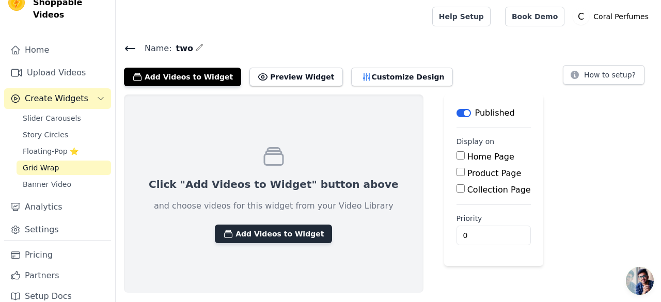
click at [284, 228] on button "Add Videos to Widget" at bounding box center [273, 234] width 117 height 19
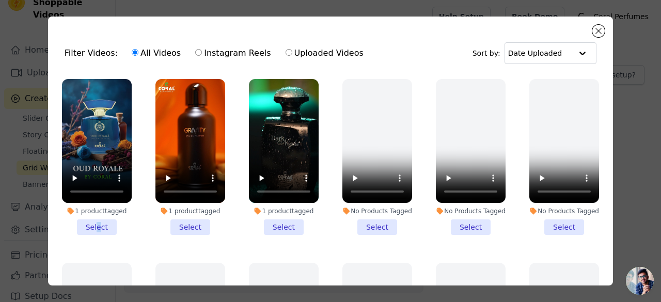
click at [97, 216] on li "1 product tagged Select" at bounding box center [97, 157] width 70 height 156
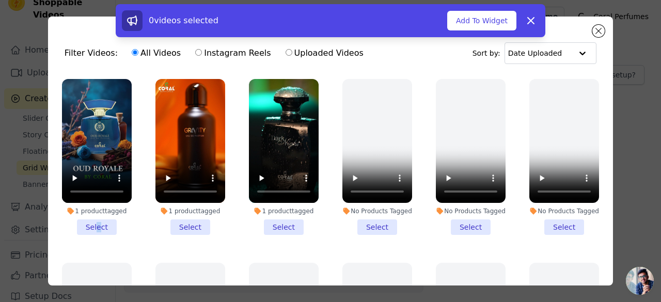
click at [100, 227] on li "1 product tagged Select" at bounding box center [97, 157] width 70 height 156
click at [0, 0] on input "1 product tagged Select" at bounding box center [0, 0] width 0 height 0
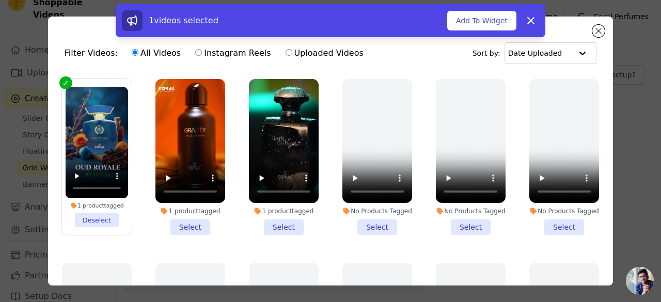
click at [182, 223] on li "1 product tagged Select" at bounding box center [190, 157] width 70 height 156
click at [0, 0] on input "1 product tagged Select" at bounding box center [0, 0] width 0 height 0
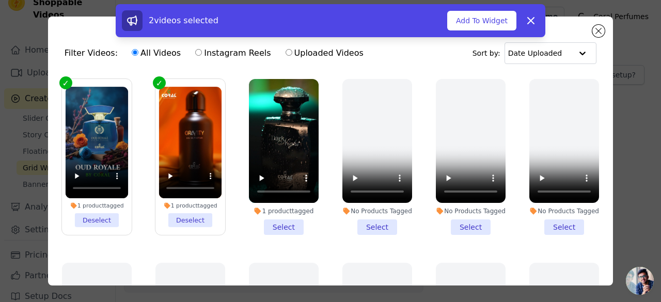
click at [280, 221] on li "1 product tagged Select" at bounding box center [284, 157] width 70 height 156
click at [0, 0] on input "1 product tagged Select" at bounding box center [0, 0] width 0 height 0
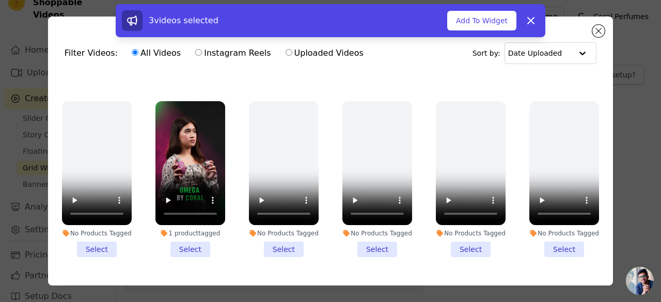
scroll to position [1084, 0]
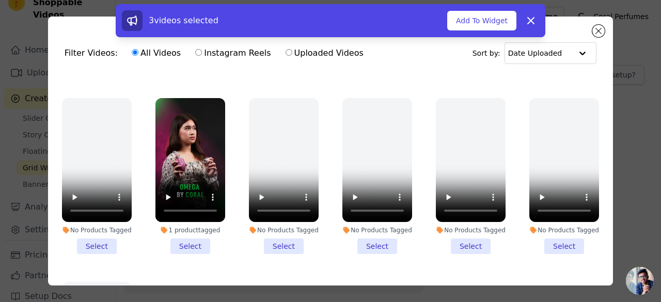
click at [198, 221] on li "1 product tagged Select" at bounding box center [190, 176] width 70 height 156
click at [0, 0] on input "1 product tagged Select" at bounding box center [0, 0] width 0 height 0
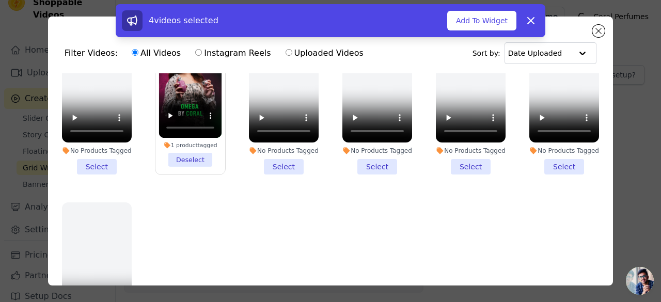
scroll to position [1175, 0]
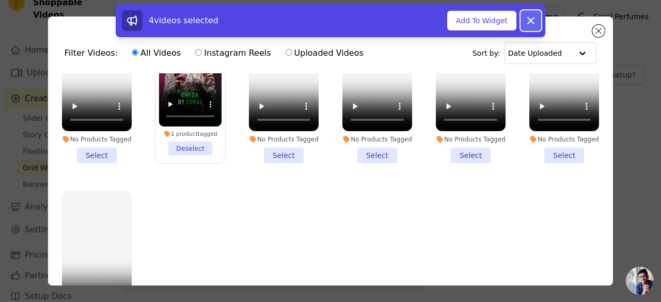
click at [521, 24] on button "Dismiss" at bounding box center [530, 20] width 21 height 21
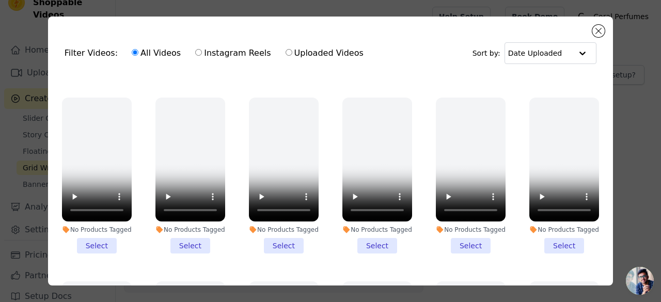
scroll to position [142, 0]
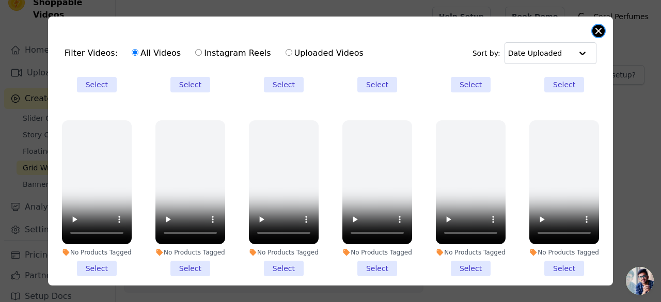
click at [601, 30] on button "Close modal" at bounding box center [598, 31] width 12 height 12
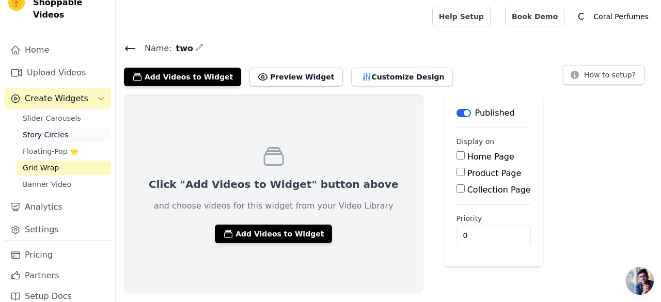
click at [47, 130] on span "Story Circles" at bounding box center [45, 135] width 45 height 10
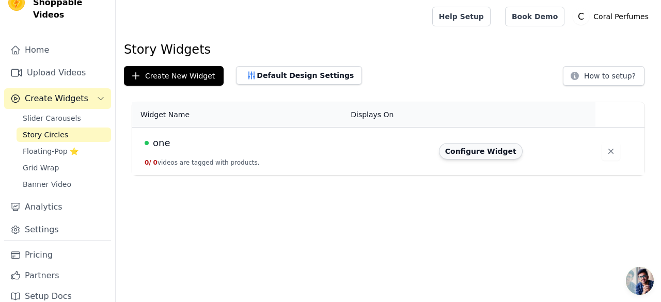
click at [490, 146] on button "Configure Widget" at bounding box center [481, 151] width 84 height 17
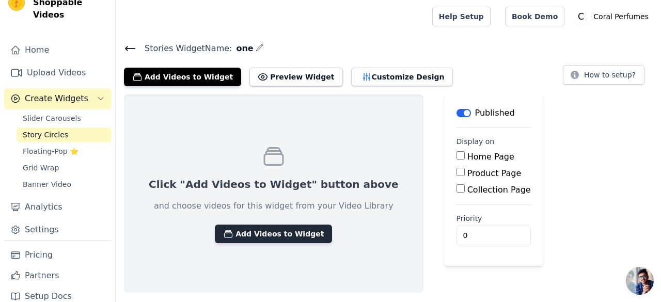
click at [258, 232] on button "Add Videos to Widget" at bounding box center [273, 234] width 117 height 19
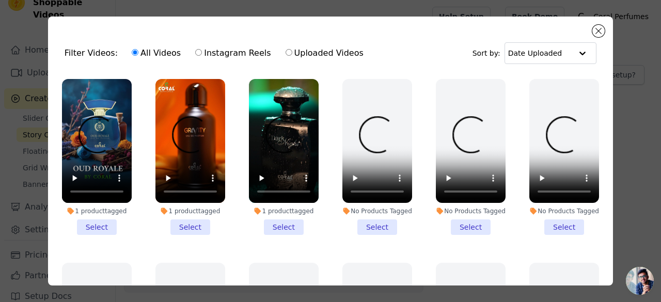
click at [105, 220] on li "1 product tagged Select" at bounding box center [97, 157] width 70 height 156
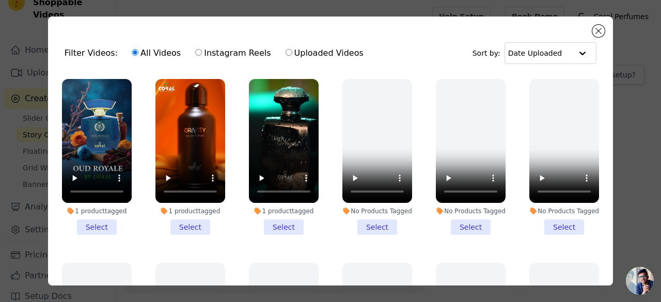
click at [0, 0] on input "1 product tagged Select" at bounding box center [0, 0] width 0 height 0
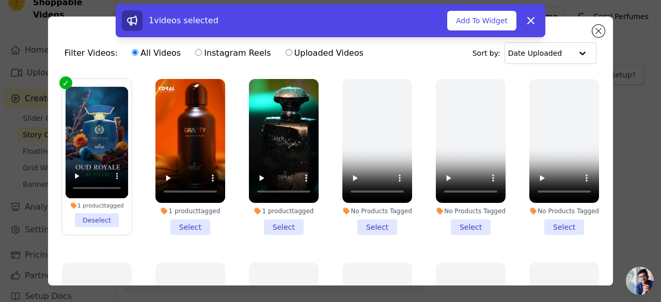
click at [194, 223] on li "1 product tagged Select" at bounding box center [190, 157] width 70 height 156
click at [0, 0] on input "1 product tagged Select" at bounding box center [0, 0] width 0 height 0
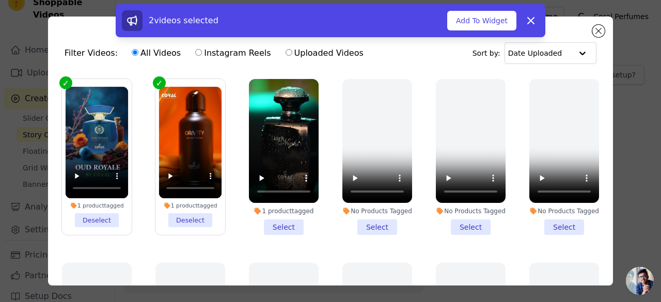
click at [273, 215] on li "1 product tagged Select" at bounding box center [284, 157] width 70 height 156
click at [0, 0] on input "1 product tagged Select" at bounding box center [0, 0] width 0 height 0
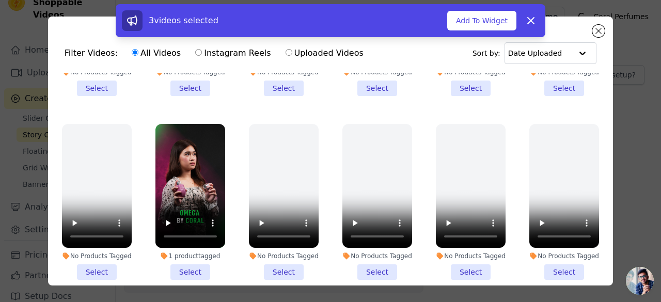
scroll to position [1072, 0]
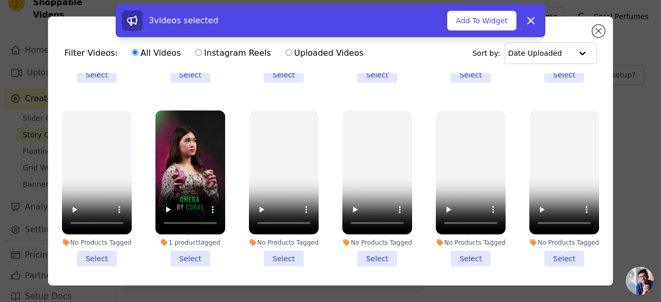
click at [178, 228] on li "1 product tagged Select" at bounding box center [190, 188] width 70 height 156
click at [0, 0] on input "1 product tagged Select" at bounding box center [0, 0] width 0 height 0
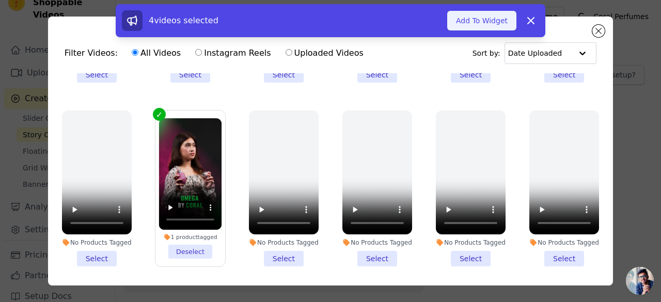
click at [478, 21] on button "Add To Widget" at bounding box center [481, 21] width 69 height 20
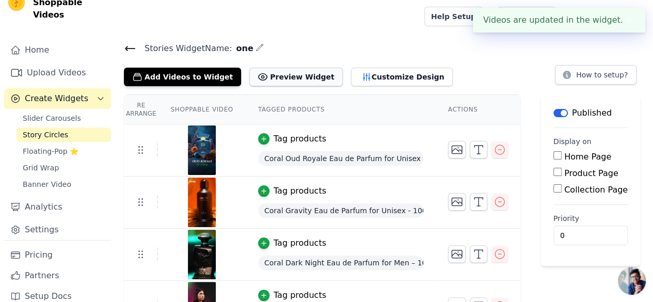
click at [290, 70] on button "Preview Widget" at bounding box center [295, 77] width 93 height 19
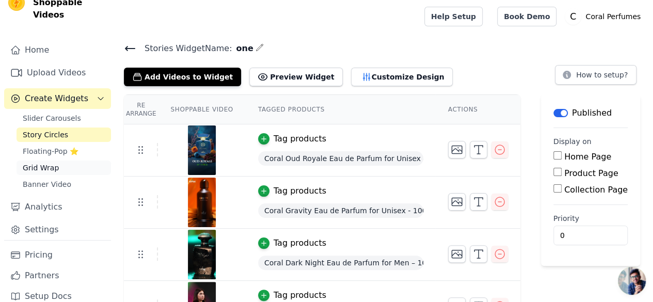
click at [55, 161] on link "Grid Wrap" at bounding box center [64, 168] width 94 height 14
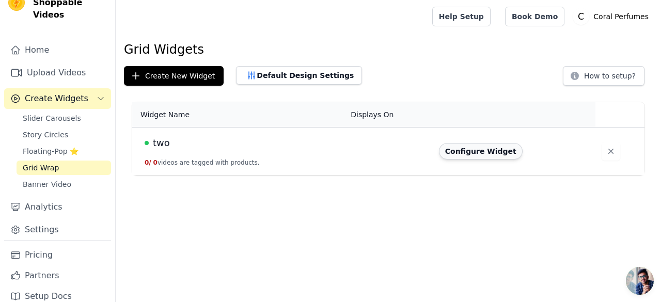
click at [470, 146] on button "Configure Widget" at bounding box center [481, 151] width 84 height 17
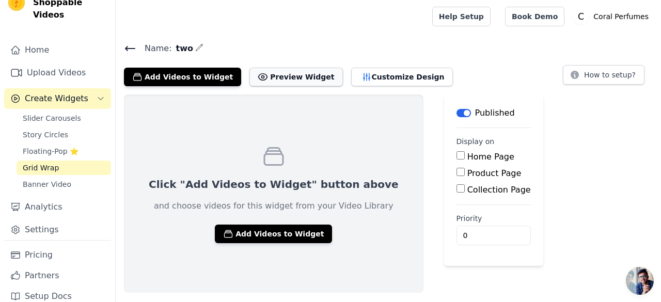
click at [272, 72] on button "Preview Widget" at bounding box center [295, 77] width 93 height 19
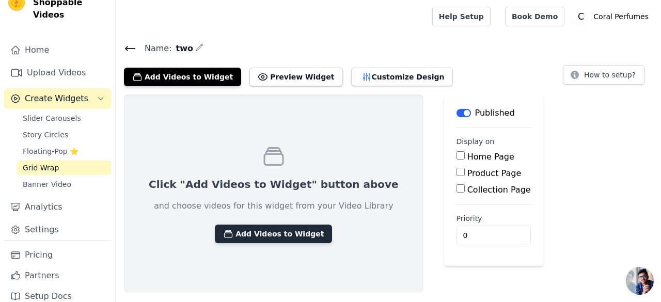
click at [223, 239] on button "Add Videos to Widget" at bounding box center [273, 234] width 117 height 19
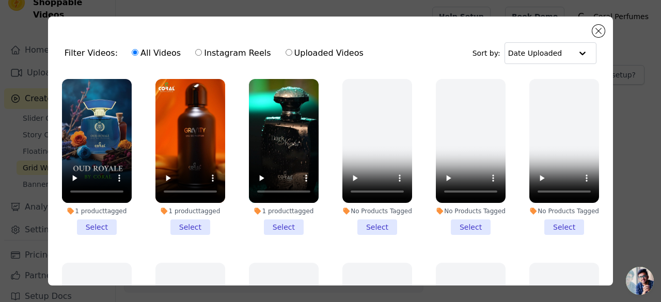
click at [97, 229] on li "1 product tagged Select" at bounding box center [97, 157] width 70 height 156
click at [0, 0] on input "1 product tagged Select" at bounding box center [0, 0] width 0 height 0
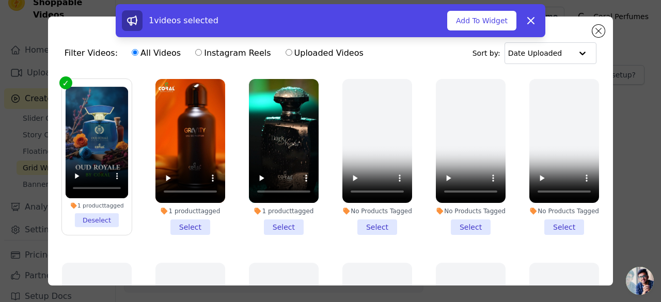
click at [192, 221] on li "1 product tagged Select" at bounding box center [190, 157] width 70 height 156
click at [0, 0] on input "1 product tagged Select" at bounding box center [0, 0] width 0 height 0
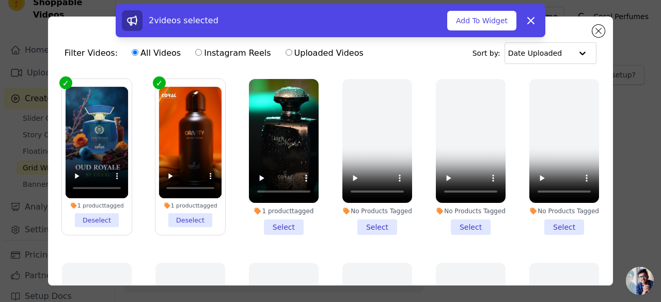
click at [280, 221] on li "1 product tagged Select" at bounding box center [284, 157] width 70 height 156
click at [0, 0] on input "1 product tagged Select" at bounding box center [0, 0] width 0 height 0
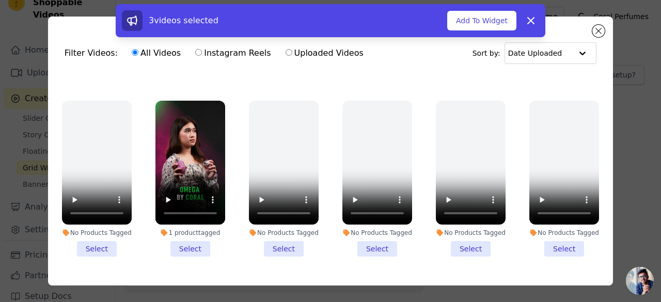
scroll to position [1072, 0]
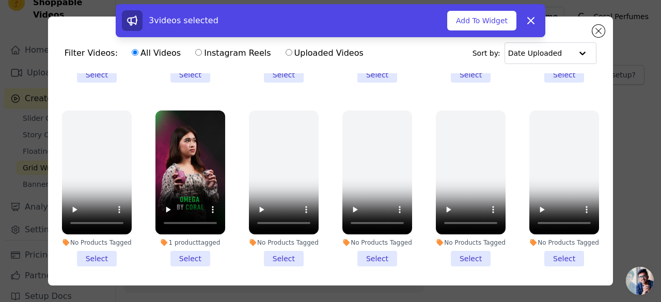
click at [182, 234] on li "1 product tagged Select" at bounding box center [190, 188] width 70 height 156
click at [0, 0] on input "1 product tagged Select" at bounding box center [0, 0] width 0 height 0
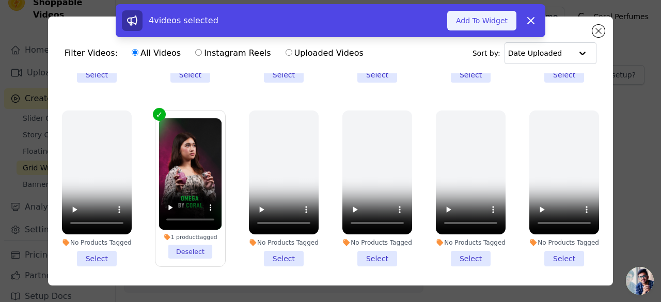
click at [496, 18] on button "Add To Widget" at bounding box center [481, 21] width 69 height 20
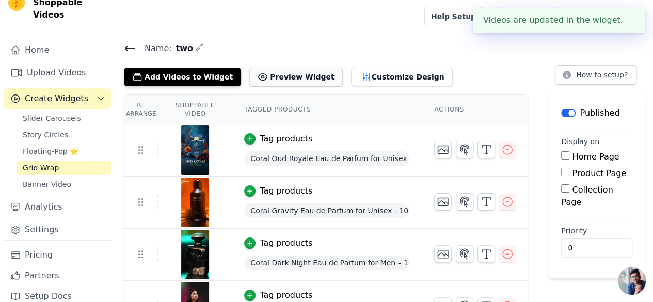
click at [282, 72] on button "Preview Widget" at bounding box center [295, 77] width 93 height 19
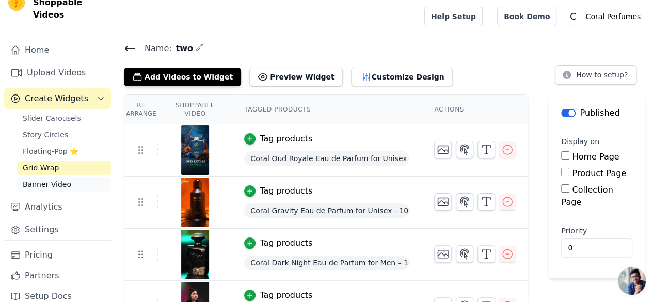
click at [55, 179] on span "Banner Video" at bounding box center [47, 184] width 49 height 10
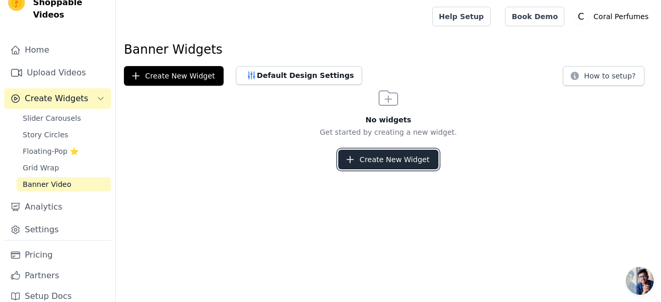
click at [404, 163] on button "Create New Widget" at bounding box center [388, 160] width 100 height 20
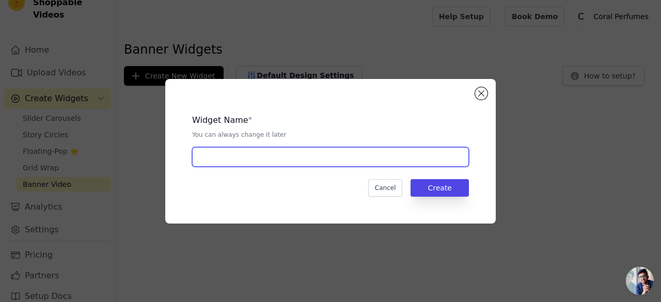
click at [309, 159] on input "text" at bounding box center [330, 157] width 277 height 20
type input "one"
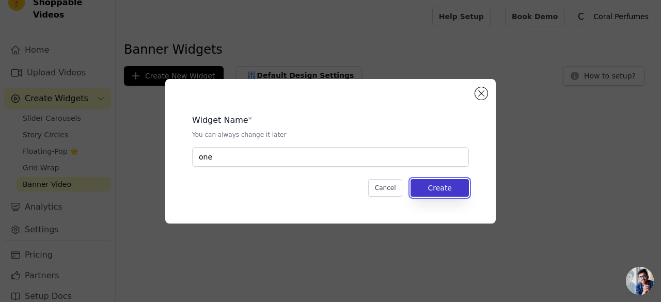
click at [434, 189] on button "Create" at bounding box center [439, 188] width 58 height 18
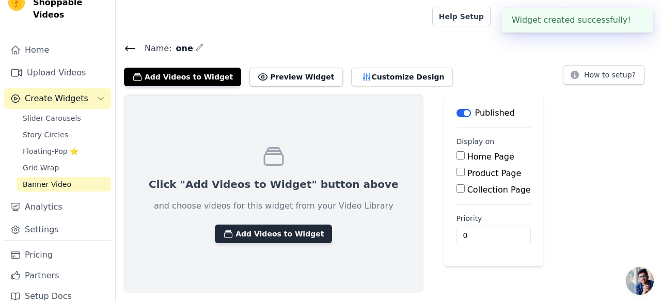
click at [271, 237] on button "Add Videos to Widget" at bounding box center [273, 234] width 117 height 19
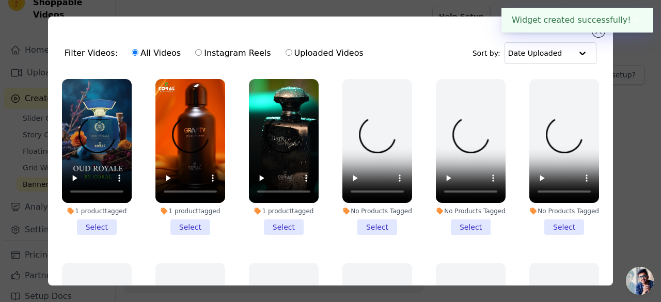
click at [107, 220] on li "1 product tagged Select" at bounding box center [97, 157] width 70 height 156
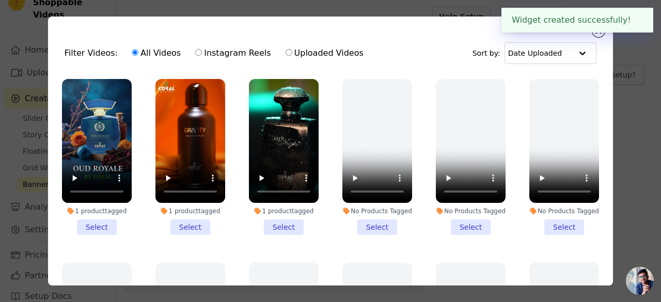
click at [0, 0] on input "1 product tagged Select" at bounding box center [0, 0] width 0 height 0
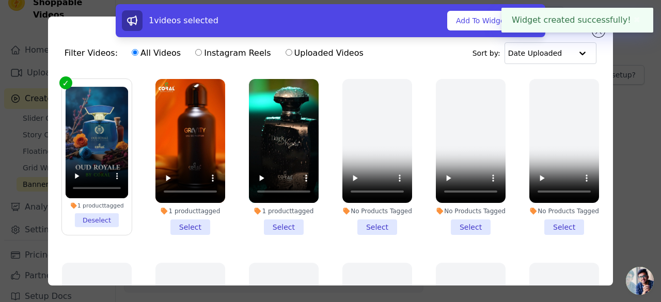
click at [197, 221] on li "1 product tagged Select" at bounding box center [190, 157] width 70 height 156
click at [0, 0] on input "1 product tagged Select" at bounding box center [0, 0] width 0 height 0
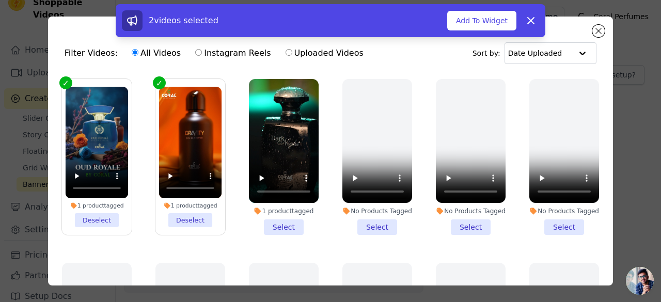
click at [261, 219] on li "1 product tagged Select" at bounding box center [284, 157] width 70 height 156
click at [0, 0] on input "1 product tagged Select" at bounding box center [0, 0] width 0 height 0
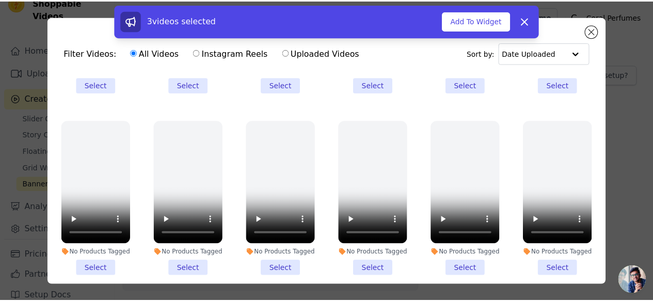
scroll to position [1084, 0]
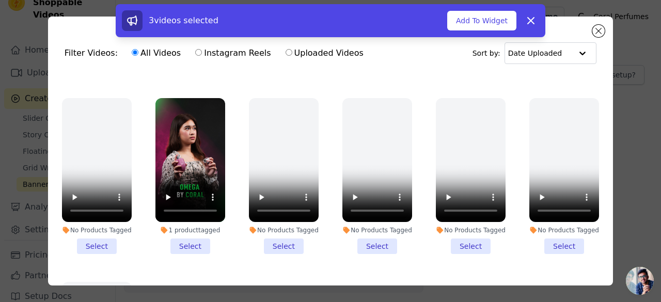
click at [197, 217] on li "1 product tagged Select" at bounding box center [190, 176] width 70 height 156
click at [0, 0] on input "1 product tagged Select" at bounding box center [0, 0] width 0 height 0
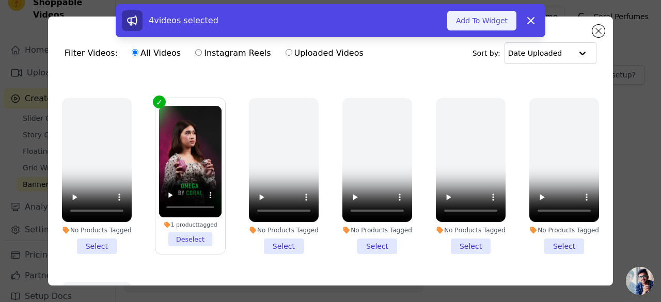
click at [463, 18] on button "Add To Widget" at bounding box center [481, 21] width 69 height 20
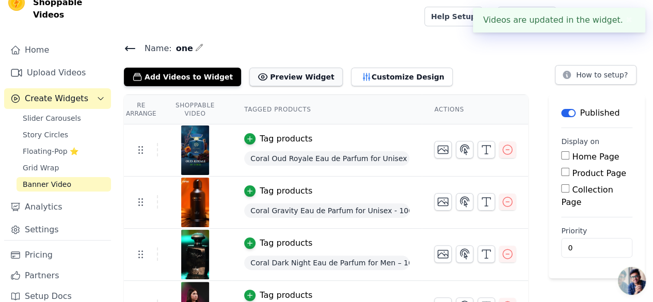
click at [281, 81] on button "Preview Widget" at bounding box center [295, 77] width 93 height 19
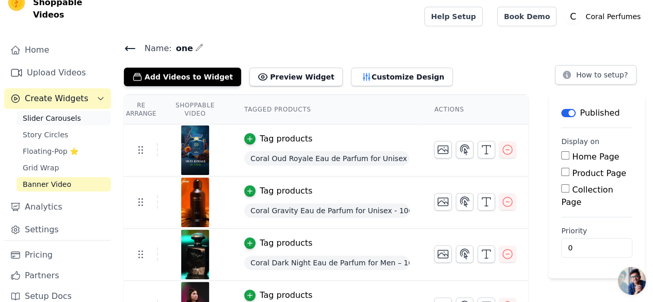
click at [54, 113] on span "Slider Carousels" at bounding box center [52, 118] width 58 height 10
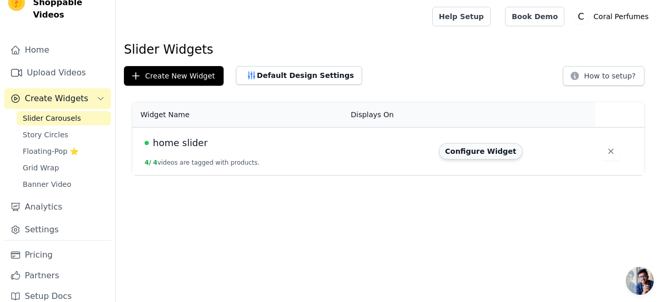
click at [471, 149] on button "Configure Widget" at bounding box center [481, 151] width 84 height 17
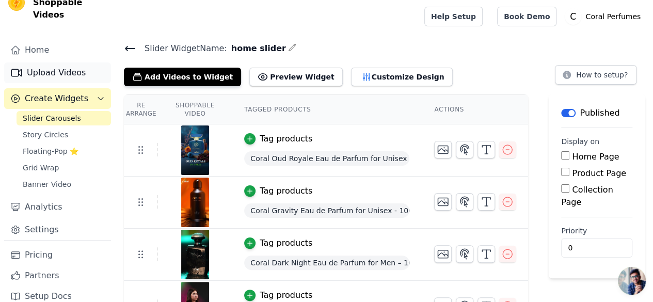
click at [58, 62] on link "Upload Videos" at bounding box center [57, 72] width 107 height 21
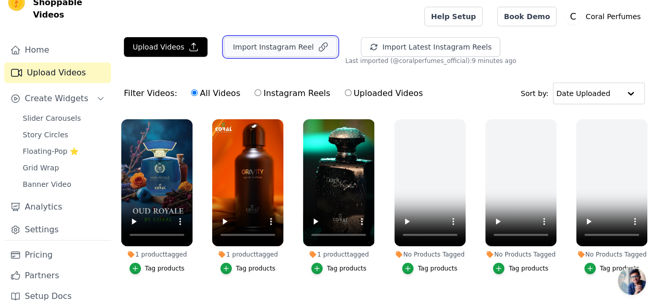
click at [256, 53] on button "Import Instagram Reel" at bounding box center [280, 47] width 113 height 20
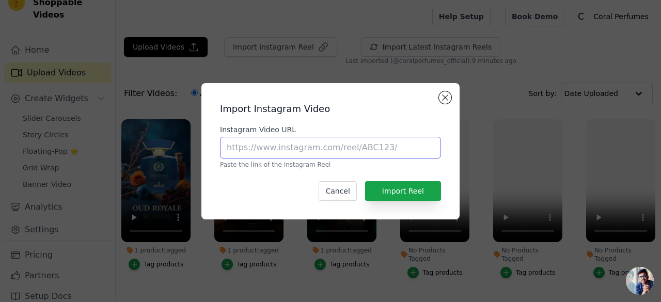
paste input "https://www.instagram.com/reel/C-E__CWPOY0/?igsh=MWZ1bjZ5M3BsM2Nvcw=="
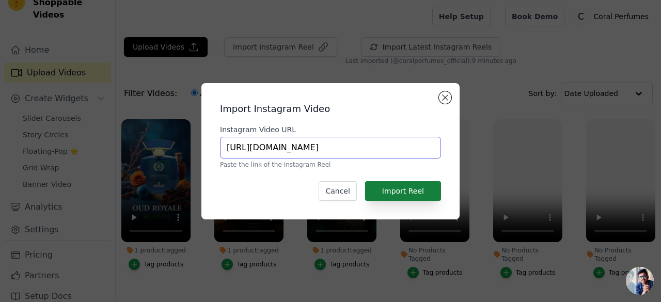
scroll to position [0, 96]
type input "https://www.instagram.com/reel/C-E__CWPOY0/?igsh=MWZ1bjZ5M3BsM2Nvcw=="
click at [411, 198] on button "Import Reel" at bounding box center [403, 191] width 76 height 20
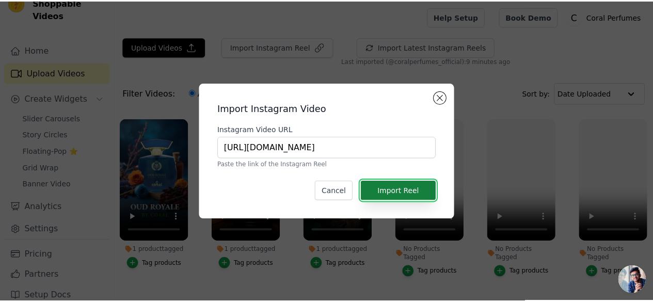
scroll to position [0, 0]
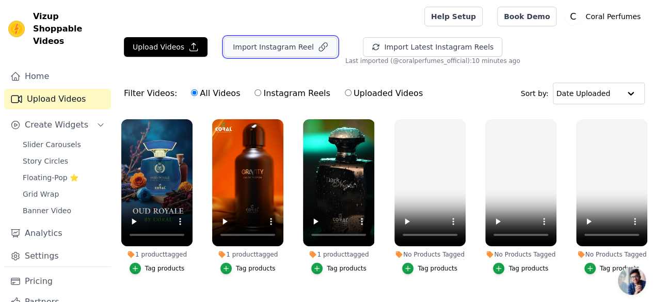
click at [284, 41] on button "Import Instagram Reel" at bounding box center [280, 47] width 113 height 20
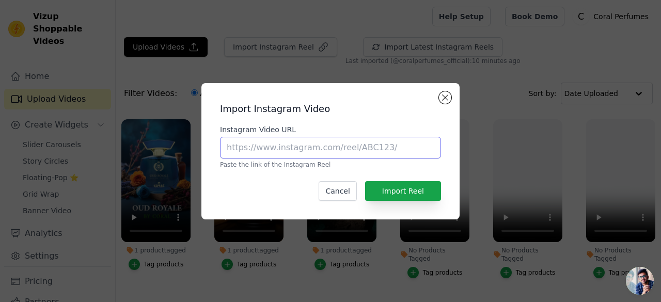
paste input "https://www.instagram.com/reel/C-E__CWPOY0/?igsh=MWZ1bjZ5M3BsM2Nvcw=="
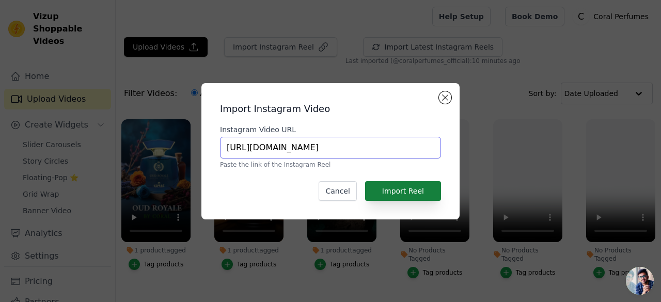
type input "https://www.instagram.com/reel/C-E__CWPOY0/?igsh=MWZ1bjZ5M3BsM2Nvcw=="
click at [404, 192] on button "Import Reel" at bounding box center [403, 191] width 76 height 20
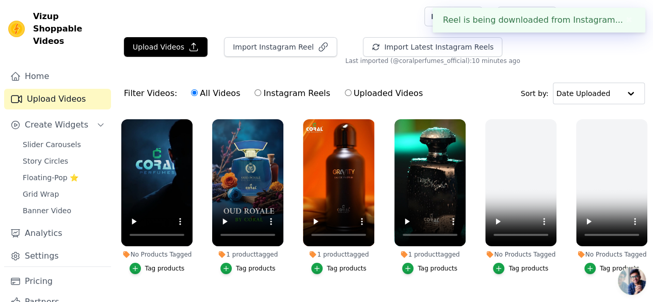
click at [159, 264] on div "Tag products" at bounding box center [165, 268] width 40 height 8
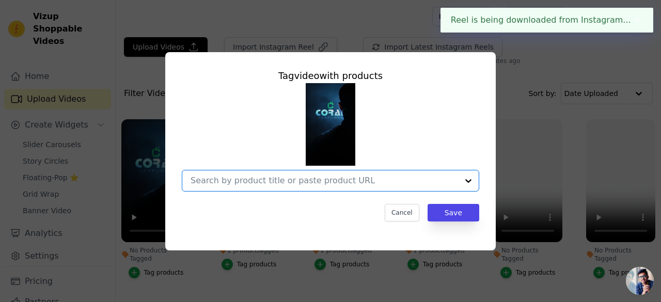
click at [285, 176] on input "No Products Tagged Tag video with products Option undefined, selected. Select i…" at bounding box center [324, 181] width 267 height 10
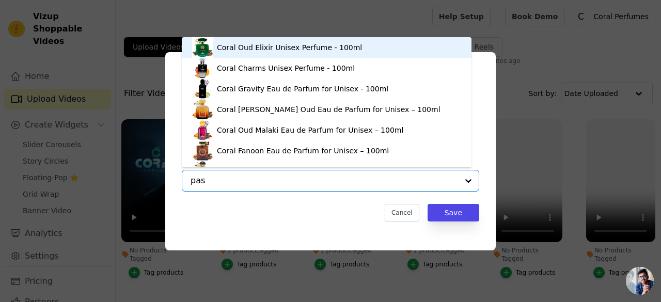
type input "pass"
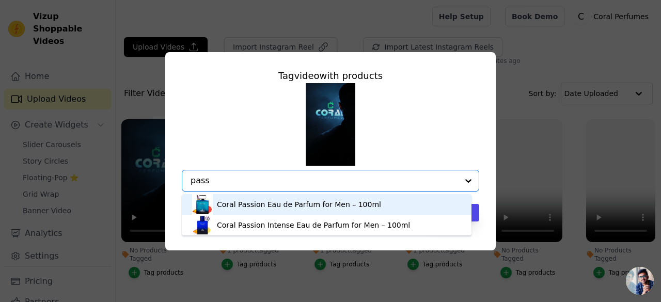
click at [247, 207] on div "Coral Passion Eau de Parfum for Men – 100ml" at bounding box center [299, 204] width 164 height 10
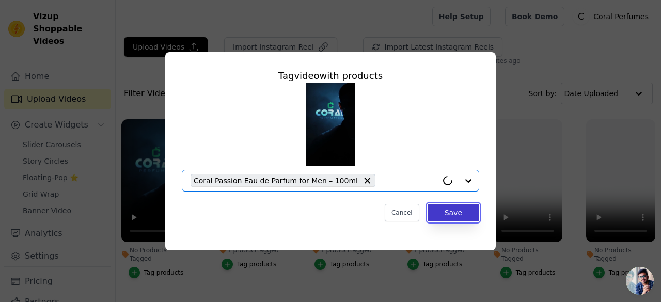
click at [457, 209] on button "Save" at bounding box center [453, 213] width 52 height 18
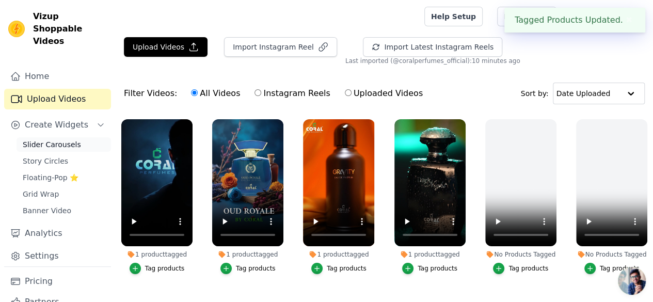
click at [42, 139] on span "Slider Carousels" at bounding box center [52, 144] width 58 height 10
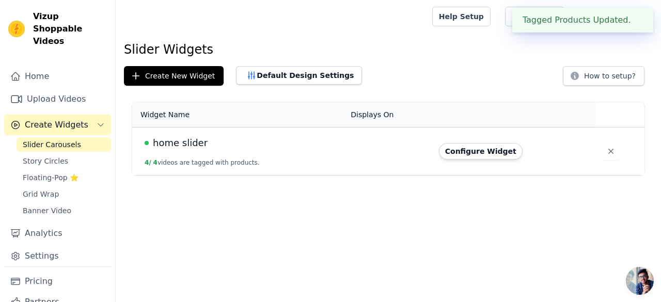
click at [188, 141] on span "home slider" at bounding box center [180, 143] width 55 height 14
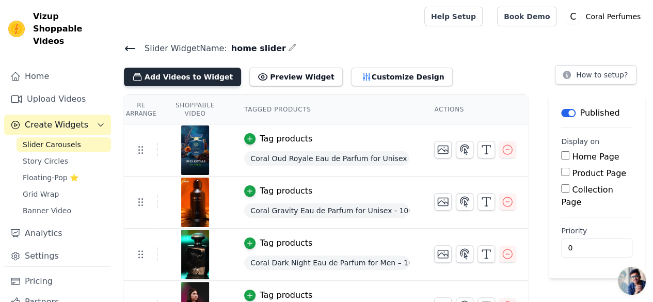
click at [203, 79] on button "Add Videos to Widget" at bounding box center [182, 77] width 117 height 19
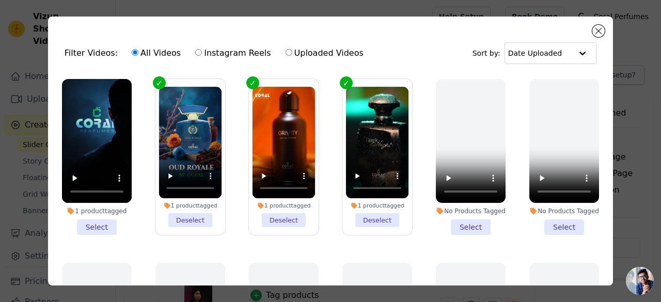
click at [98, 229] on li "1 product tagged Select" at bounding box center [97, 157] width 70 height 156
click at [0, 0] on input "1 product tagged Select" at bounding box center [0, 0] width 0 height 0
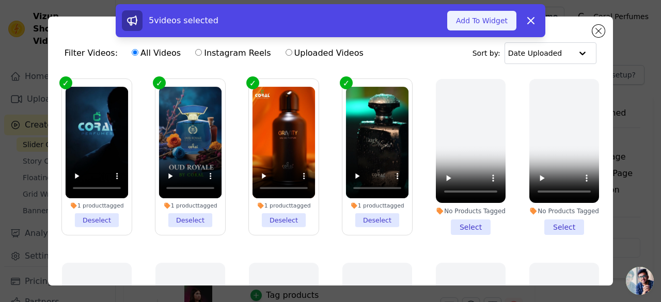
click at [479, 26] on button "Add To Widget" at bounding box center [481, 21] width 69 height 20
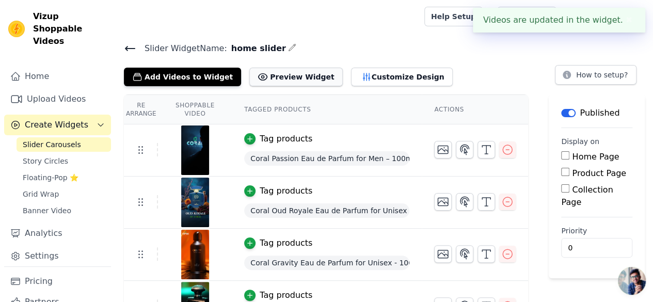
click at [289, 77] on button "Preview Widget" at bounding box center [295, 77] width 93 height 19
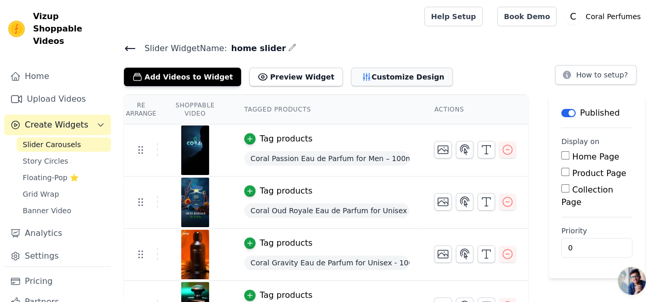
click at [363, 81] on button "Customize Design" at bounding box center [402, 77] width 102 height 19
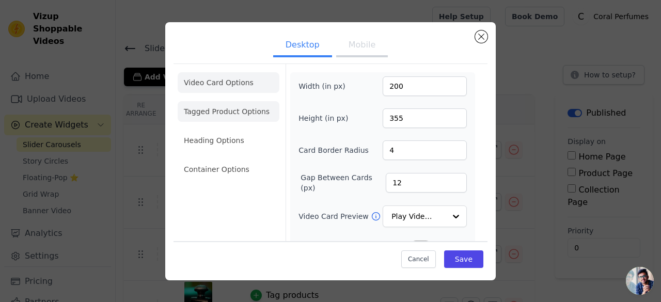
click at [266, 115] on li "Tagged Product Options" at bounding box center [229, 111] width 102 height 21
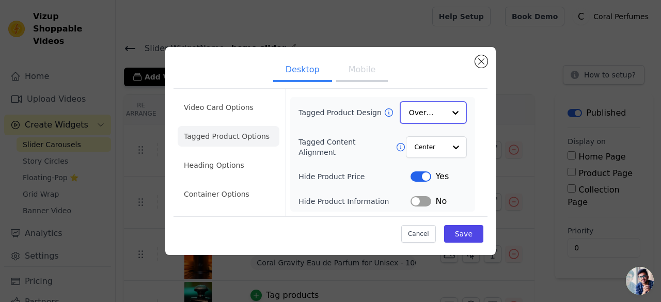
click at [447, 115] on div at bounding box center [455, 112] width 21 height 21
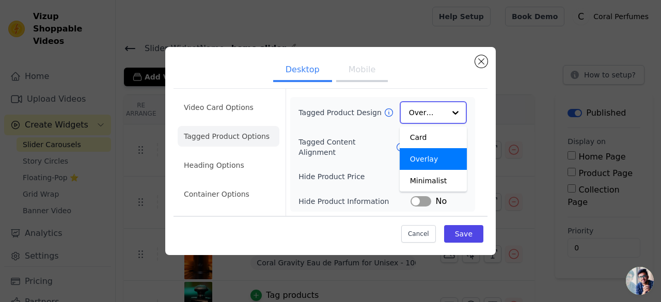
click at [456, 107] on div at bounding box center [455, 112] width 21 height 21
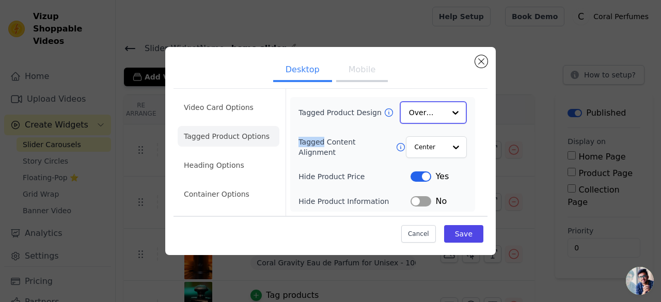
click at [456, 107] on div at bounding box center [455, 112] width 21 height 21
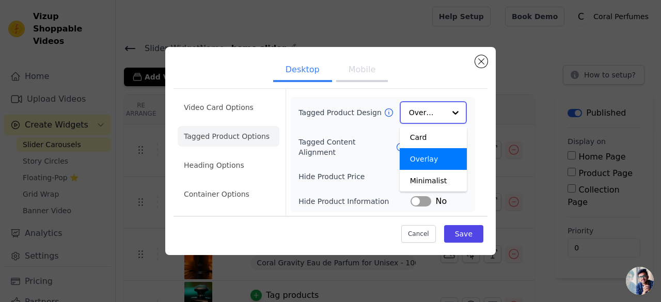
click at [457, 108] on div at bounding box center [455, 112] width 21 height 21
click at [440, 144] on div "Card" at bounding box center [433, 137] width 67 height 22
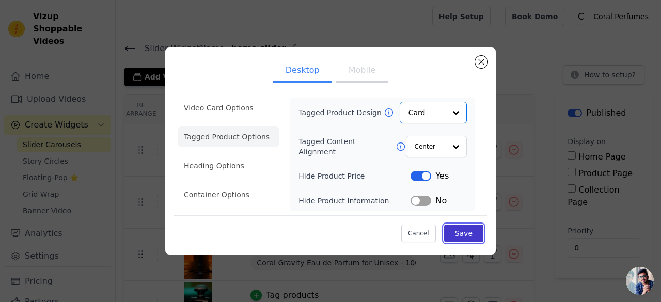
click at [454, 230] on button "Save" at bounding box center [463, 234] width 39 height 18
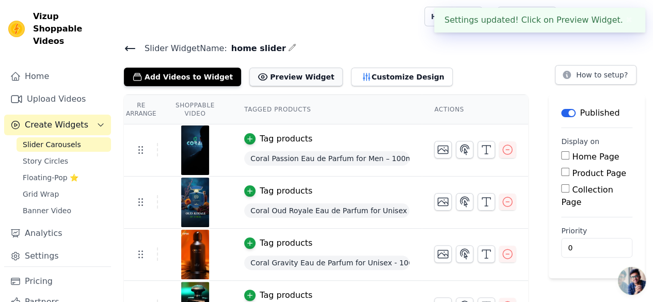
click at [296, 79] on button "Preview Widget" at bounding box center [295, 77] width 93 height 19
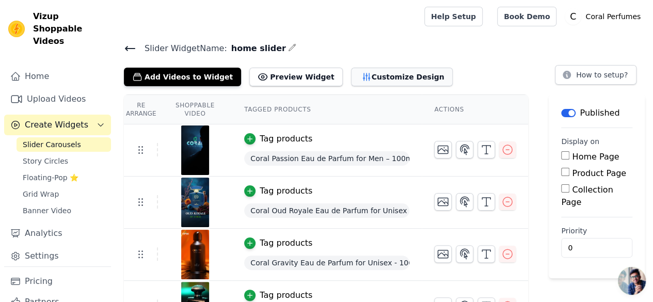
click at [376, 81] on button "Customize Design" at bounding box center [402, 77] width 102 height 19
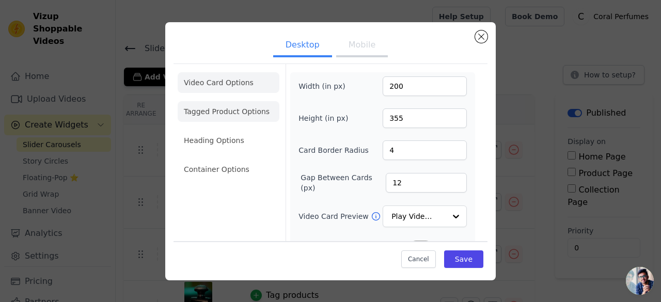
click at [250, 105] on li "Tagged Product Options" at bounding box center [229, 111] width 102 height 21
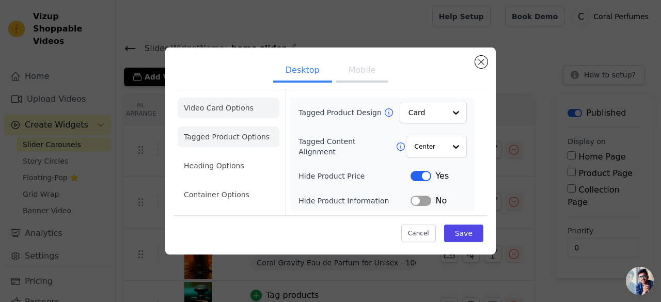
click at [249, 104] on li "Video Card Options" at bounding box center [229, 108] width 102 height 21
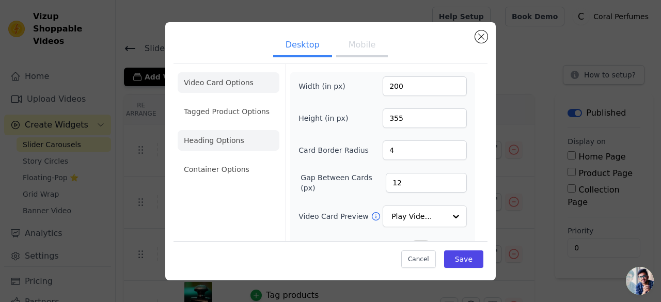
click at [221, 141] on li "Heading Options" at bounding box center [229, 140] width 102 height 21
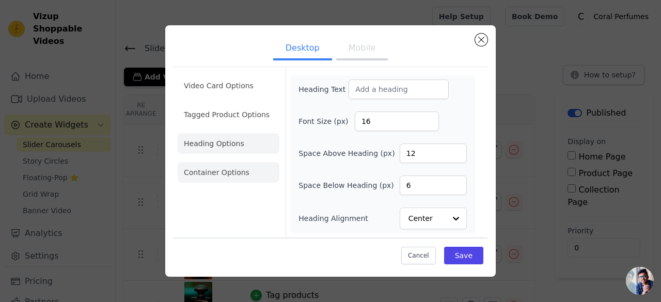
click at [256, 169] on li "Container Options" at bounding box center [229, 172] width 102 height 21
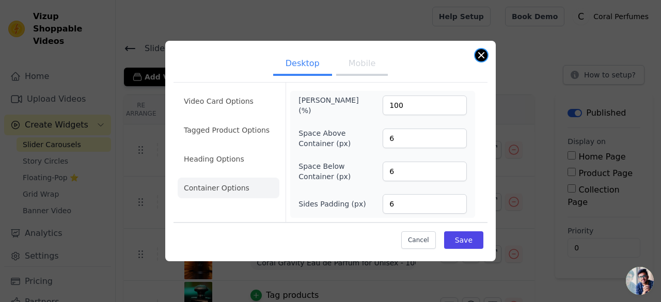
click at [478, 59] on button "Close modal" at bounding box center [481, 55] width 12 height 12
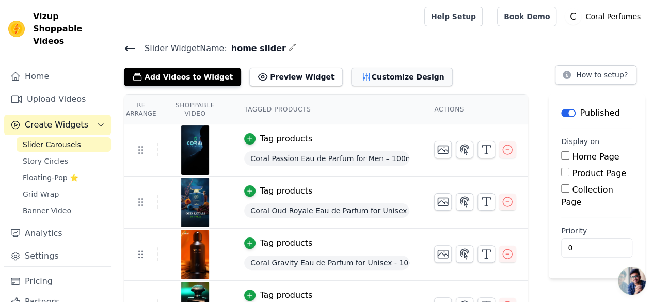
click at [363, 79] on button "Customize Design" at bounding box center [402, 77] width 102 height 19
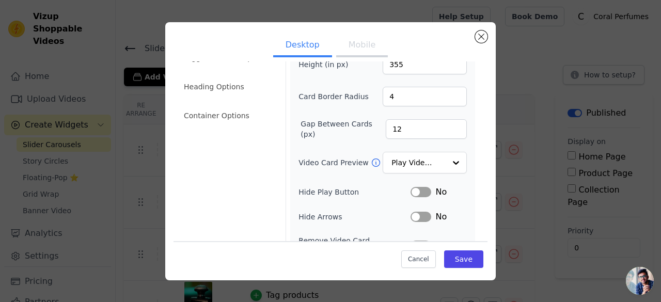
scroll to position [103, 0]
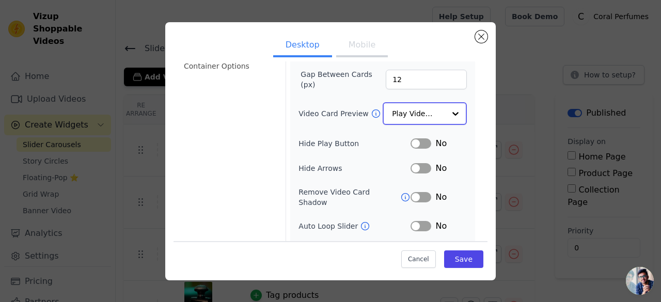
click at [416, 107] on input "Video Card Preview" at bounding box center [418, 113] width 53 height 21
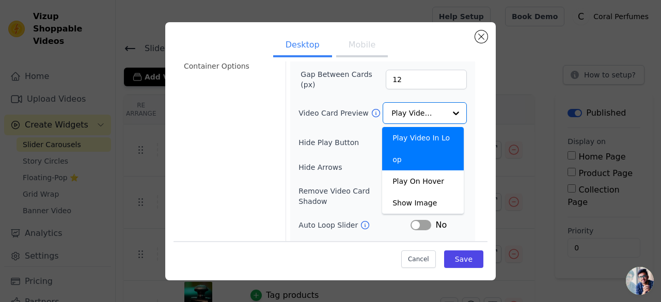
click at [468, 103] on form "Width (in px) 200 Height (in px) 355 Card Border Radius 4 Gap Between Cards (px…" at bounding box center [383, 125] width 194 height 328
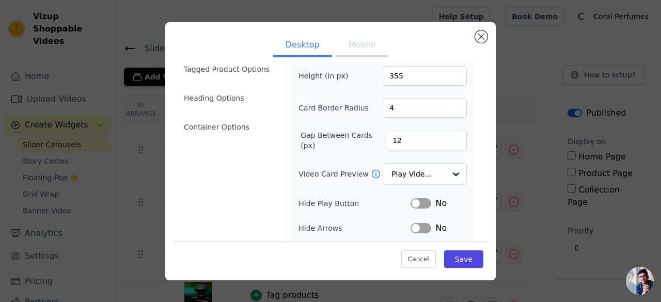
scroll to position [0, 0]
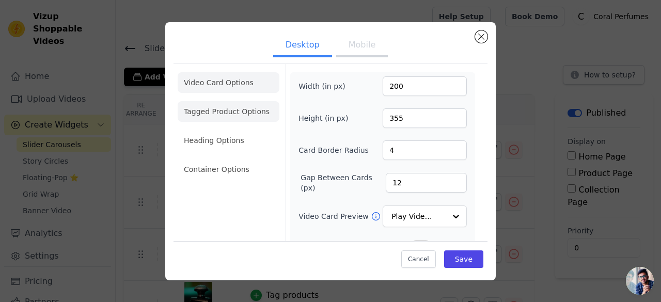
click at [251, 107] on li "Tagged Product Options" at bounding box center [229, 111] width 102 height 21
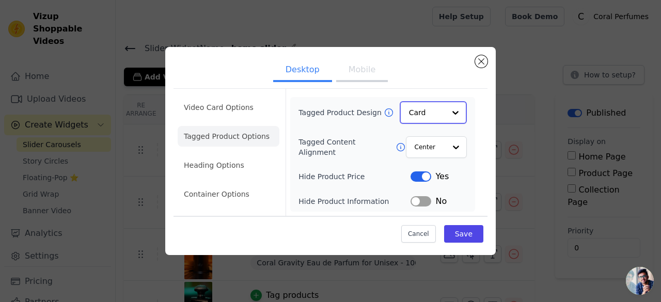
click at [417, 107] on input "Tagged Product Design" at bounding box center [427, 112] width 36 height 21
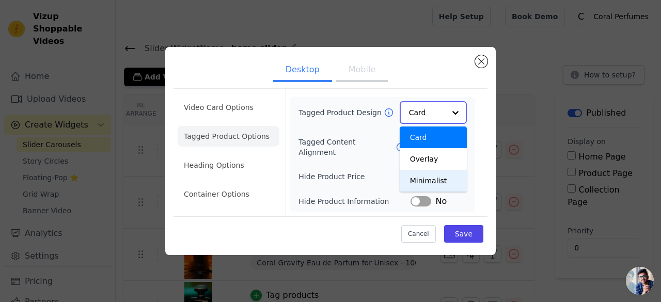
click at [424, 186] on div "Minimalist" at bounding box center [433, 181] width 67 height 22
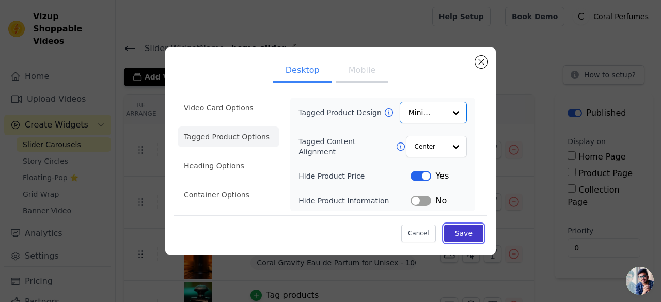
click at [454, 230] on button "Save" at bounding box center [463, 234] width 39 height 18
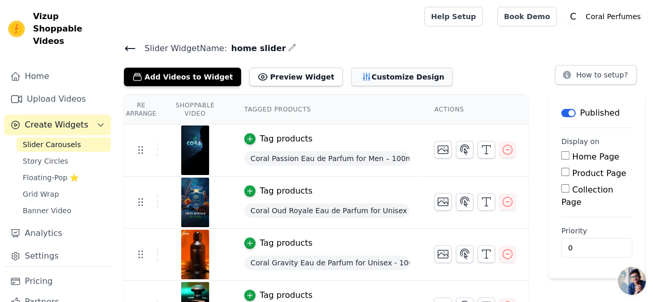
click at [362, 75] on button "Customize Design" at bounding box center [402, 77] width 102 height 19
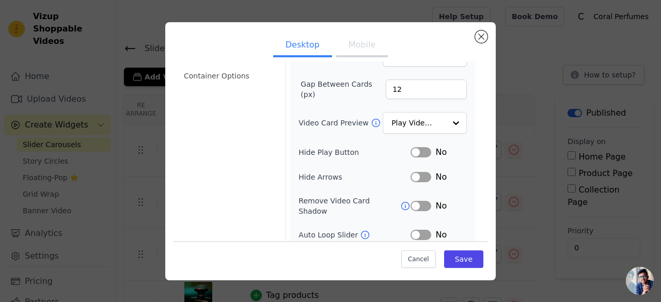
scroll to position [140, 0]
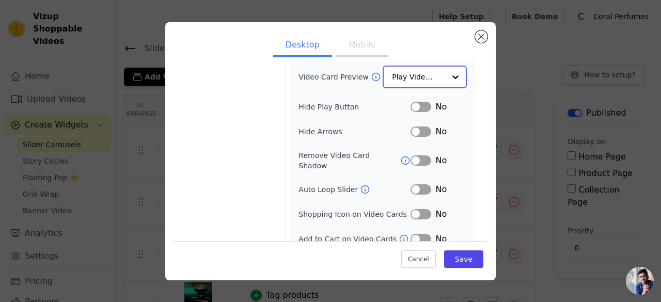
click at [397, 73] on input "Video Card Preview" at bounding box center [418, 77] width 53 height 21
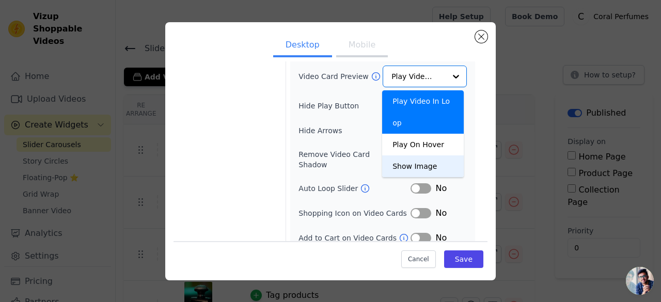
click at [252, 131] on div "Video Card Options Tagged Product Options Heading Options Container Options" at bounding box center [229, 88] width 102 height 328
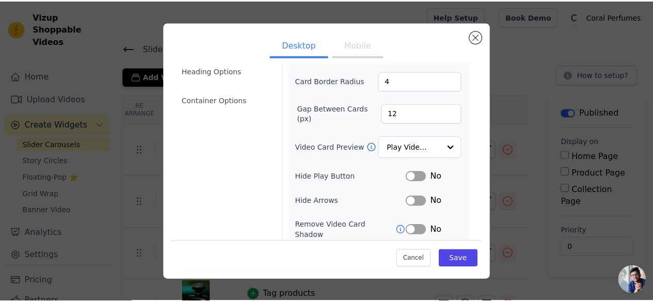
scroll to position [0, 0]
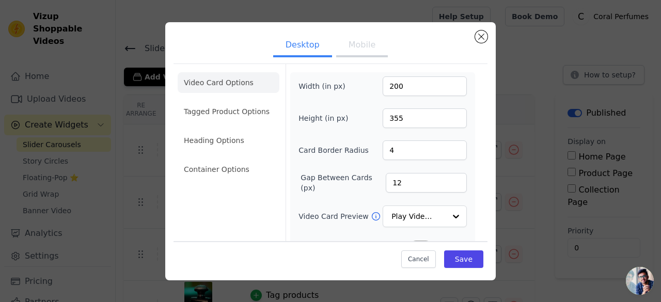
click at [351, 44] on button "Mobile" at bounding box center [362, 46] width 52 height 23
click at [297, 51] on button "Desktop" at bounding box center [302, 46] width 59 height 23
click at [242, 142] on li "Heading Options" at bounding box center [229, 140] width 102 height 21
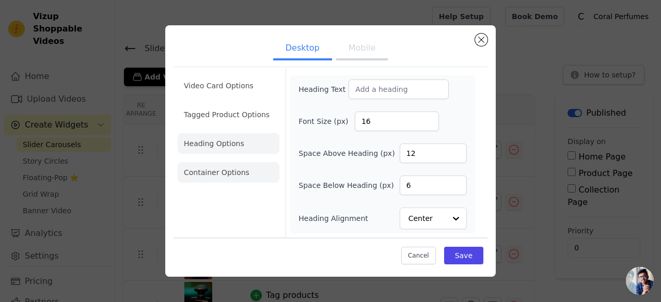
click at [257, 175] on li "Container Options" at bounding box center [229, 172] width 102 height 21
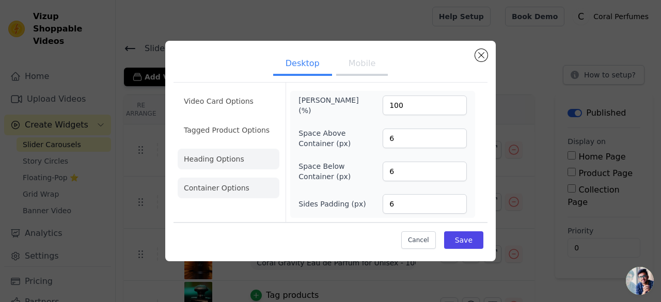
click at [251, 159] on li "Heading Options" at bounding box center [229, 159] width 102 height 21
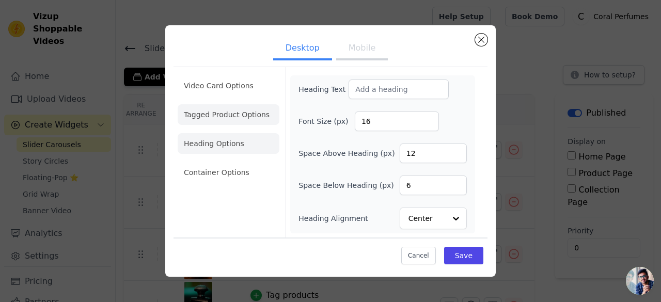
click at [244, 105] on ul "Video Card Options Tagged Product Options Heading Options Container Options" at bounding box center [229, 129] width 102 height 116
click at [246, 107] on li "Tagged Product Options" at bounding box center [229, 114] width 102 height 21
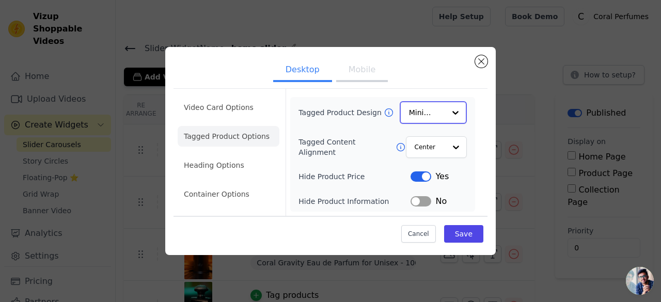
click at [407, 112] on div "Minimalist" at bounding box center [433, 112] width 67 height 23
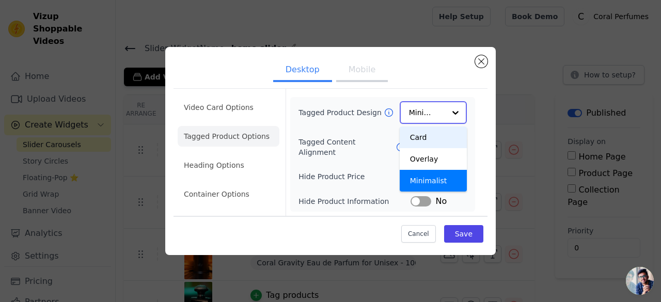
click at [423, 140] on div "Card" at bounding box center [433, 137] width 67 height 22
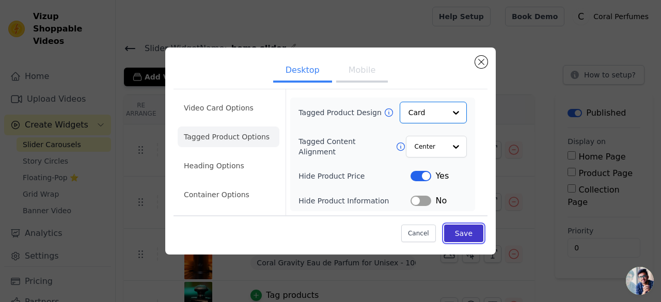
click at [461, 234] on button "Save" at bounding box center [463, 234] width 39 height 18
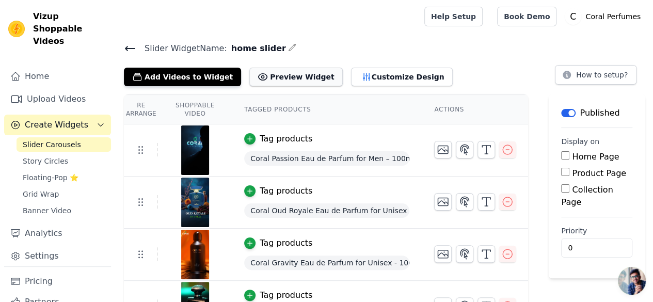
click at [270, 69] on button "Preview Widget" at bounding box center [295, 77] width 93 height 19
click at [391, 77] on button "Customize Design" at bounding box center [402, 77] width 102 height 19
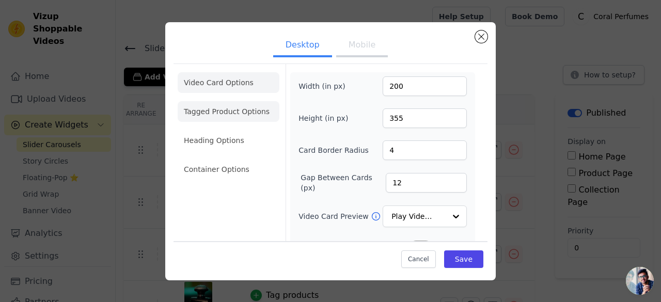
click at [242, 112] on li "Tagged Product Options" at bounding box center [229, 111] width 102 height 21
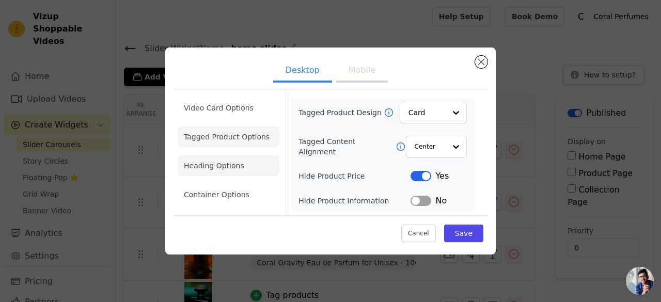
click at [215, 169] on li "Heading Options" at bounding box center [229, 165] width 102 height 21
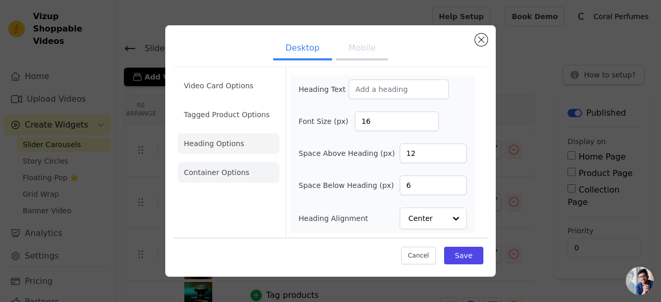
click at [223, 180] on li "Container Options" at bounding box center [229, 172] width 102 height 21
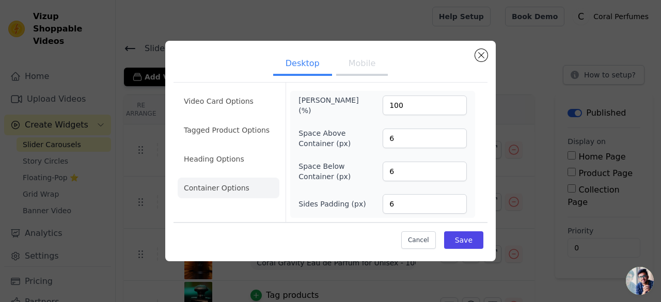
click at [369, 69] on button "Mobile" at bounding box center [362, 64] width 52 height 23
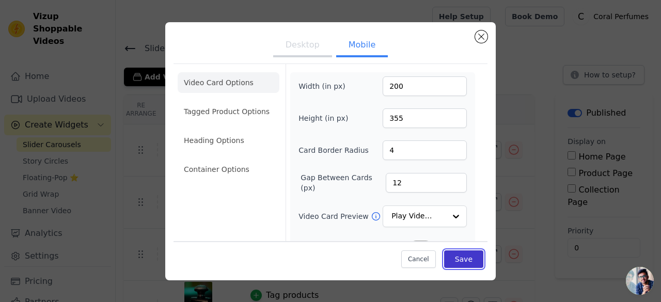
click at [457, 258] on button "Save" at bounding box center [463, 259] width 39 height 18
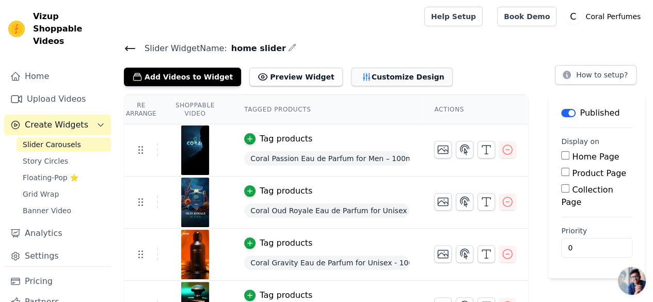
click at [410, 76] on button "Customize Design" at bounding box center [402, 77] width 102 height 19
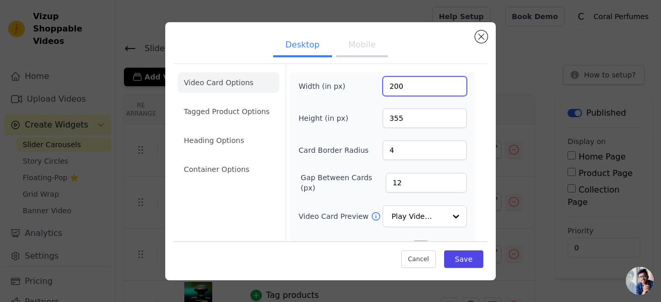
click at [402, 88] on input "200" at bounding box center [425, 86] width 84 height 20
drag, startPoint x: 402, startPoint y: 88, endPoint x: 383, endPoint y: 85, distance: 18.8
click at [383, 85] on input "200" at bounding box center [425, 86] width 84 height 20
type input "270"
click at [379, 71] on form "Width (in px) 270 Height (in px) 355 Card Border Radius 4 Gap Between Cards (px…" at bounding box center [383, 228] width 194 height 328
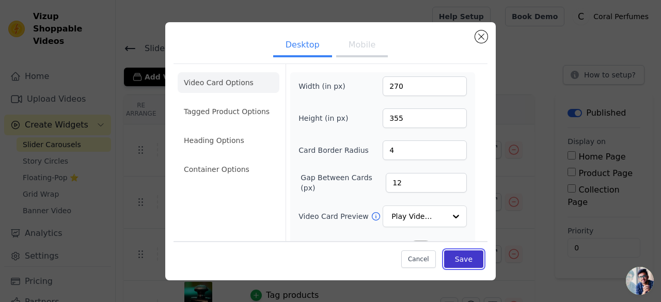
click at [452, 262] on button "Save" at bounding box center [463, 259] width 39 height 18
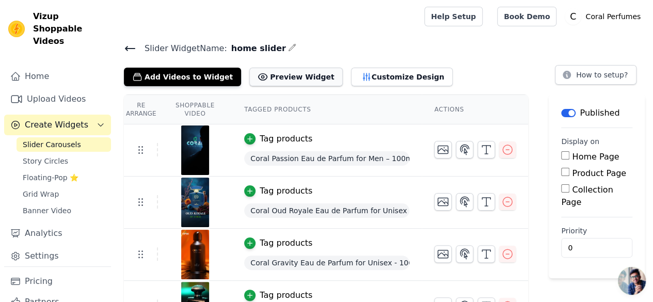
click at [286, 68] on button "Preview Widget" at bounding box center [295, 77] width 93 height 19
click at [351, 75] on button "Customize Design" at bounding box center [402, 77] width 102 height 19
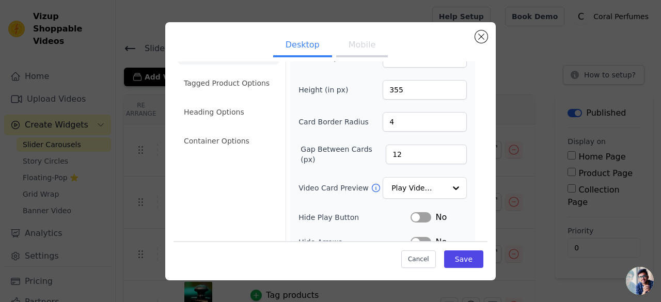
scroll to position [52, 0]
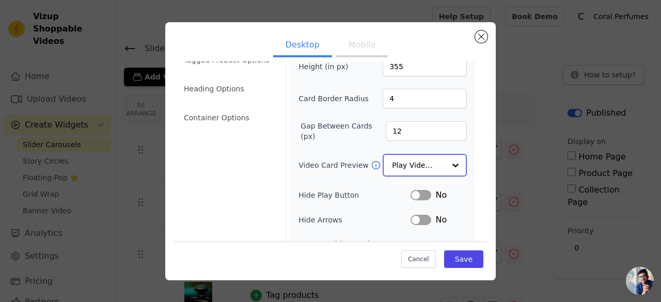
click at [433, 155] on input "Video Card Preview" at bounding box center [418, 165] width 53 height 21
click at [269, 156] on div "Video Card Options Tagged Product Options Heading Options Container Options" at bounding box center [229, 176] width 102 height 328
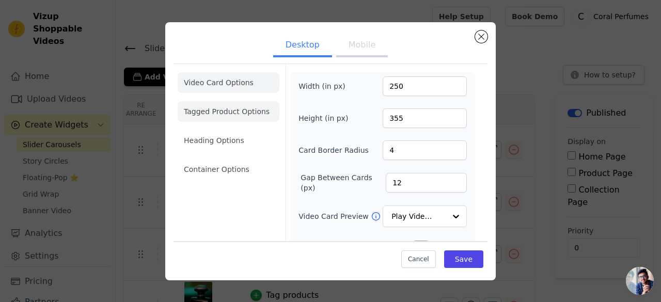
click at [248, 108] on li "Tagged Product Options" at bounding box center [229, 111] width 102 height 21
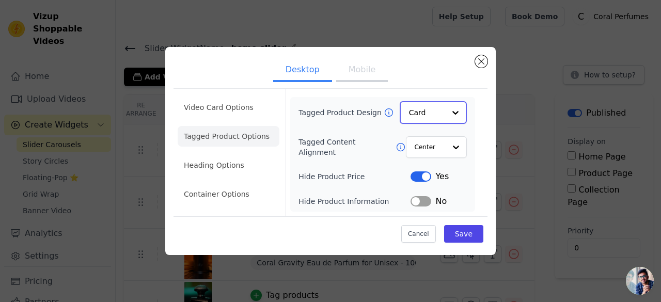
click at [432, 109] on input "Tagged Product Design" at bounding box center [427, 112] width 36 height 21
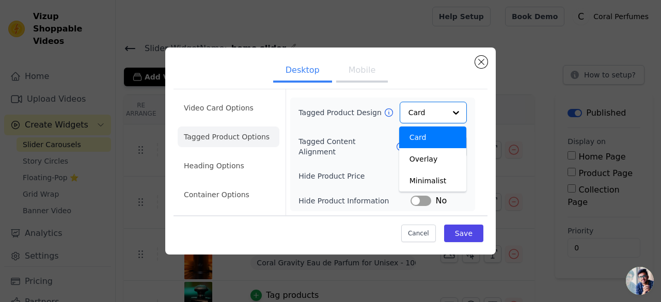
click at [479, 115] on div "Video Card Options Tagged Product Options Heading Options Container Options Tag…" at bounding box center [330, 152] width 314 height 126
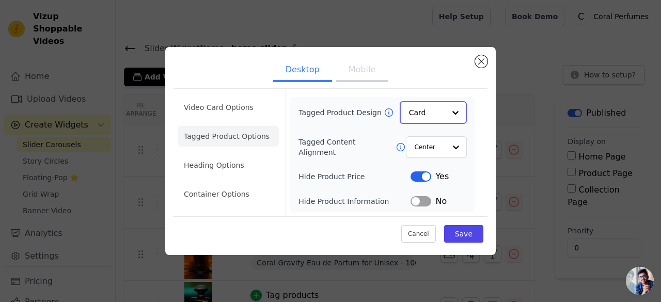
click at [424, 114] on input "Tagged Product Design" at bounding box center [427, 112] width 36 height 21
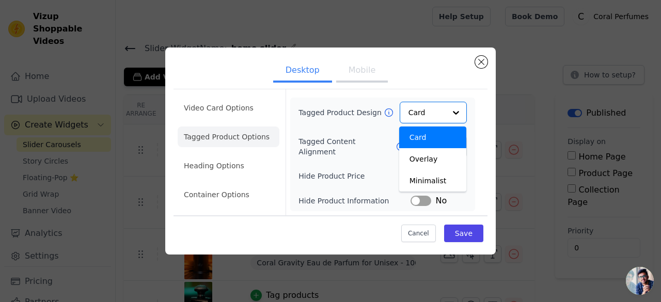
click at [483, 119] on div "Video Card Options Tagged Product Options Heading Options Container Options Tag…" at bounding box center [330, 152] width 314 height 126
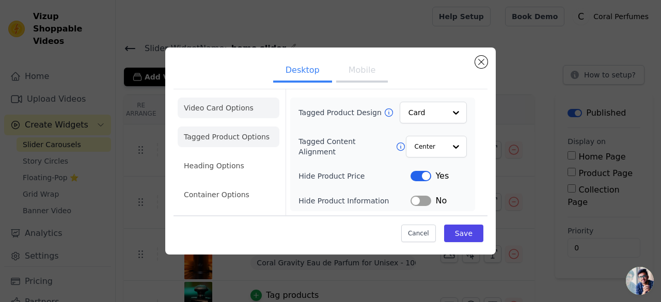
click at [222, 107] on li "Video Card Options" at bounding box center [229, 108] width 102 height 21
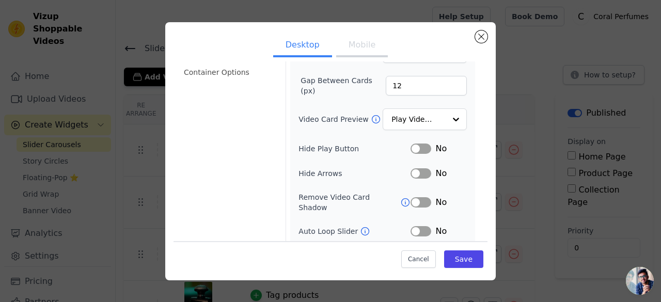
scroll to position [140, 0]
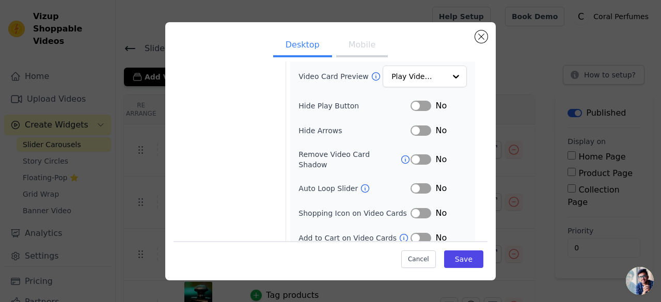
click at [420, 233] on button "Label" at bounding box center [420, 238] width 21 height 10
click at [447, 257] on button "Save" at bounding box center [463, 259] width 39 height 18
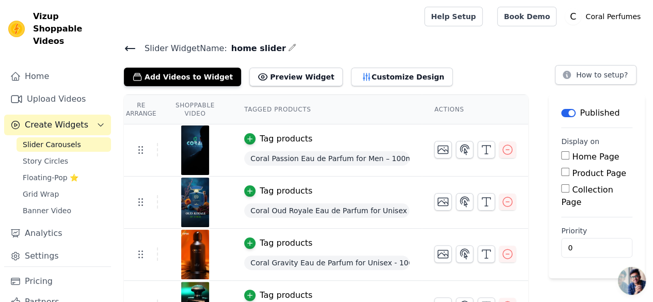
click at [558, 39] on main "Slider Widget Name: home slider Add Videos to Widget Preview Widget Customize D…" at bounding box center [384, 209] width 537 height 352
click at [355, 81] on button "Customize Design" at bounding box center [402, 77] width 102 height 19
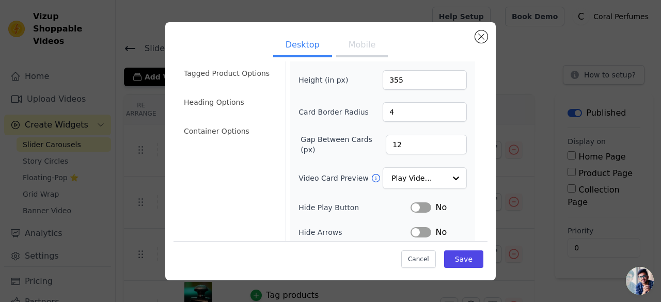
scroll to position [0, 0]
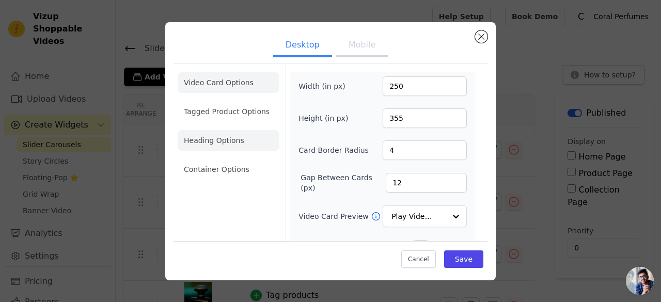
click at [226, 149] on li "Heading Options" at bounding box center [229, 140] width 102 height 21
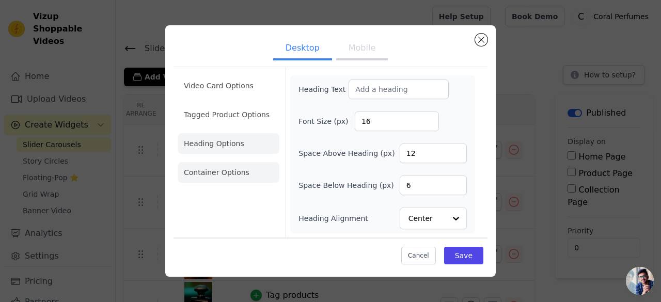
click at [267, 171] on li "Container Options" at bounding box center [229, 172] width 102 height 21
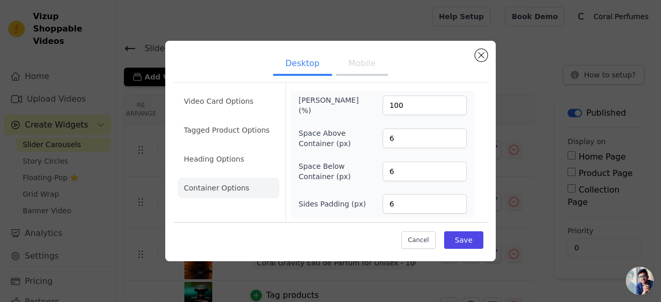
click at [358, 65] on button "Mobile" at bounding box center [362, 64] width 52 height 23
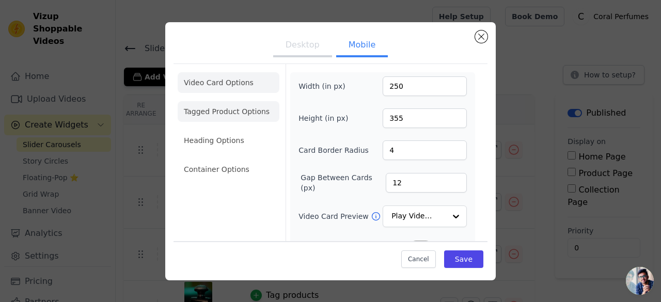
click at [250, 108] on li "Tagged Product Options" at bounding box center [229, 111] width 102 height 21
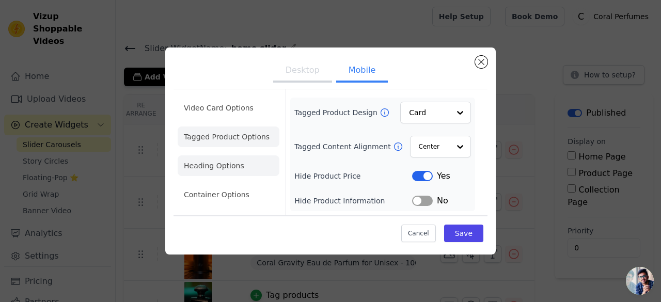
click at [212, 162] on li "Heading Options" at bounding box center [229, 165] width 102 height 21
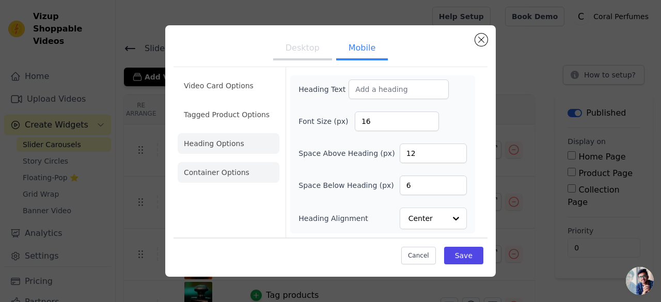
click at [204, 172] on li "Container Options" at bounding box center [229, 172] width 102 height 21
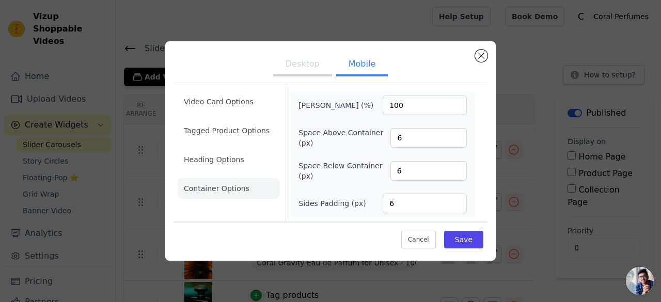
click at [308, 65] on button "Desktop" at bounding box center [302, 65] width 59 height 23
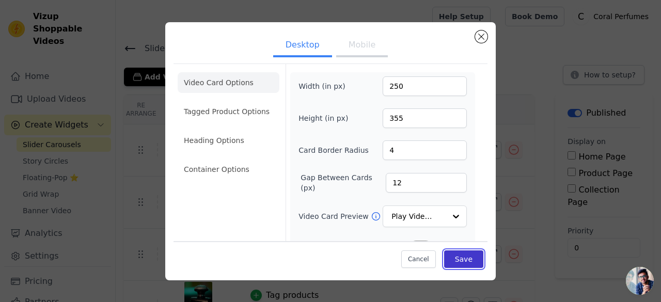
click at [463, 259] on button "Save" at bounding box center [463, 259] width 39 height 18
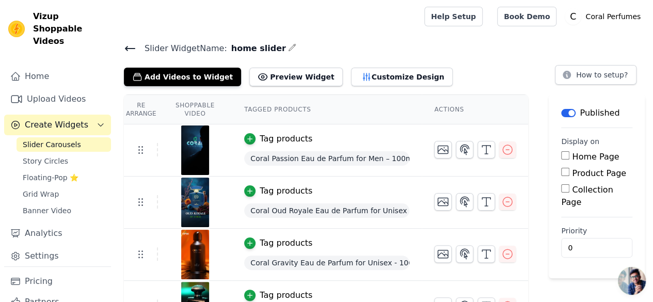
click at [439, 58] on div "Slider Widget Name: home slider Add Videos to Widget Preview Widget Customize D…" at bounding box center [384, 63] width 537 height 45
click at [400, 87] on div "Slider Widget Name: home slider Add Videos to Widget Preview Widget Customize D…" at bounding box center [384, 213] width 537 height 344
click at [393, 81] on button "Customize Design" at bounding box center [402, 77] width 102 height 19
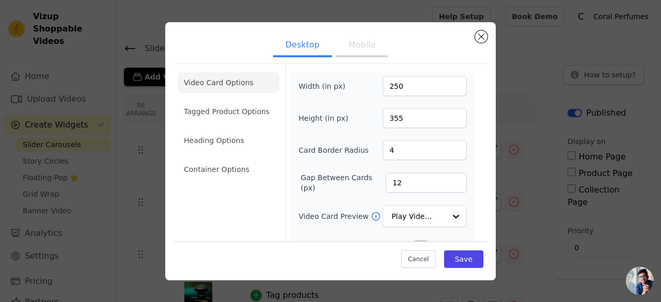
click at [355, 54] on button "Mobile" at bounding box center [362, 46] width 52 height 23
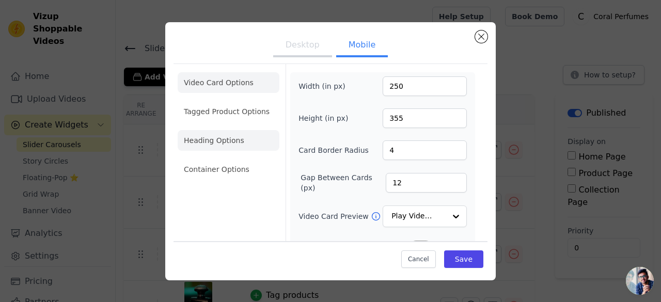
click at [251, 149] on li "Heading Options" at bounding box center [229, 140] width 102 height 21
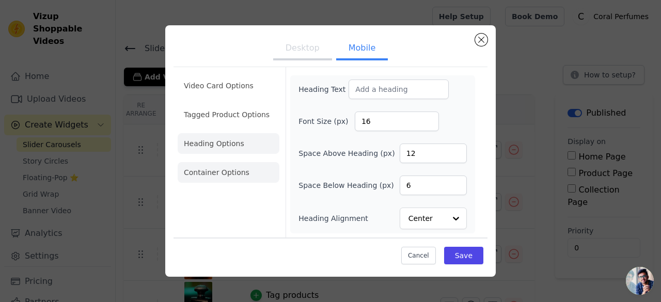
click at [217, 177] on li "Container Options" at bounding box center [229, 172] width 102 height 21
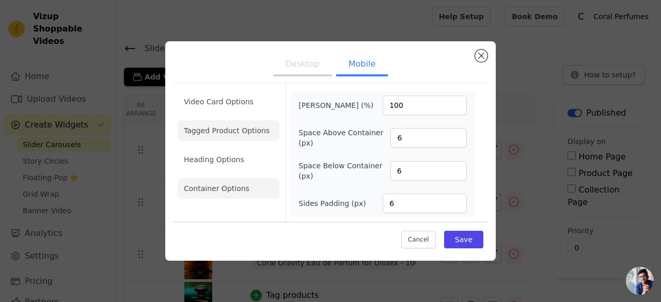
click at [231, 138] on li "Tagged Product Options" at bounding box center [229, 130] width 102 height 21
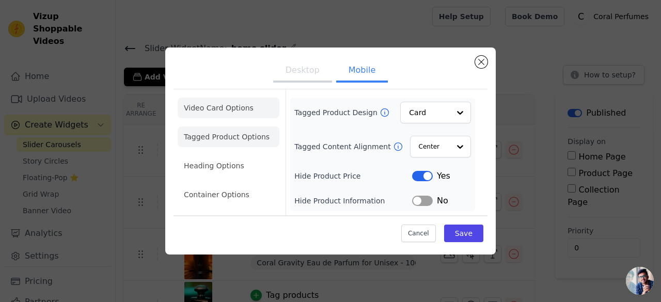
click at [229, 103] on li "Video Card Options" at bounding box center [229, 108] width 102 height 21
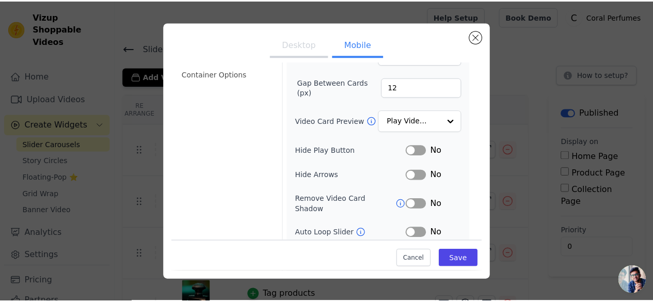
scroll to position [165, 0]
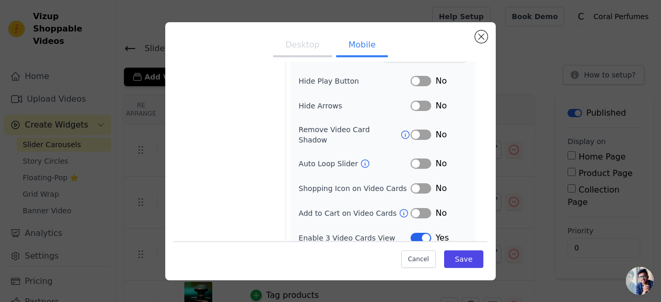
click at [410, 208] on button "Label" at bounding box center [420, 213] width 21 height 10
click at [475, 259] on button "Save" at bounding box center [463, 259] width 39 height 18
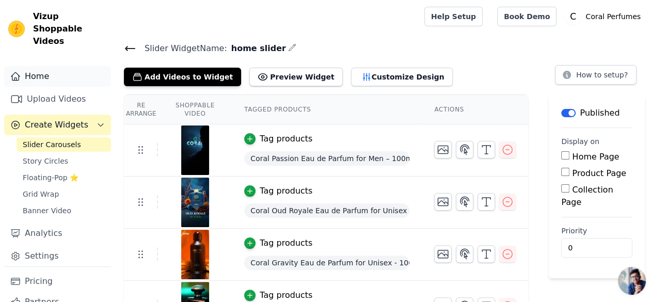
click at [43, 69] on link "Home" at bounding box center [57, 76] width 107 height 21
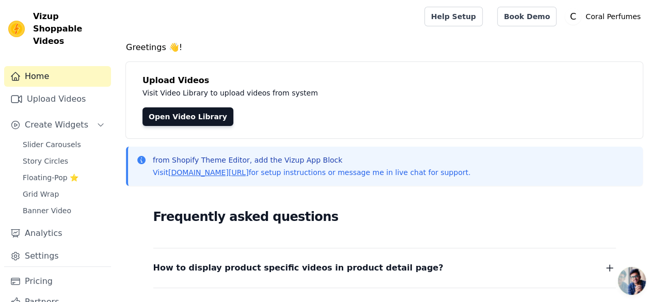
click at [390, 88] on p "Visit Video Library to upload videos from system" at bounding box center [373, 93] width 463 height 12
click at [55, 123] on div "Home Upload Videos Create Widgets Slider Carousels Story Circles Floating-Pop ⭐…" at bounding box center [57, 166] width 107 height 200
click at [55, 139] on span "Slider Carousels" at bounding box center [52, 144] width 58 height 10
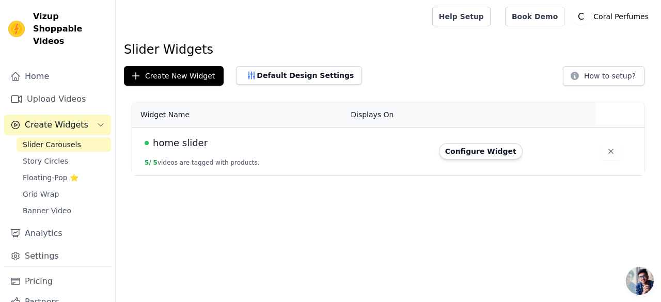
click at [152, 159] on button "5 / 5 videos are tagged with products." at bounding box center [202, 163] width 115 height 8
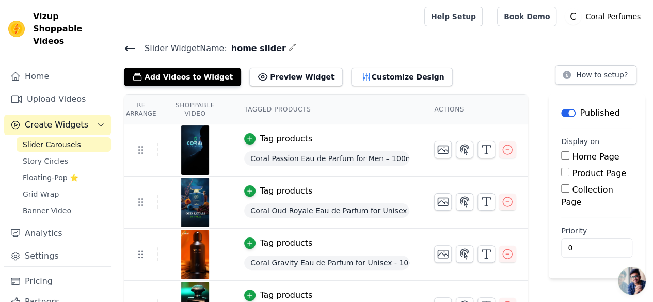
click at [136, 46] on span "Slider Widget Name:" at bounding box center [181, 48] width 91 height 12
click at [126, 46] on icon at bounding box center [129, 48] width 9 height 4
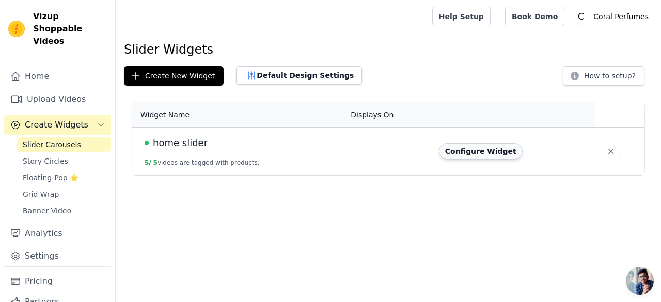
click at [487, 152] on button "Configure Widget" at bounding box center [481, 151] width 84 height 17
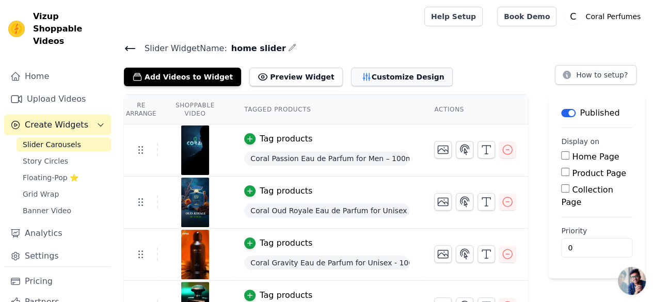
click at [351, 75] on button "Customize Design" at bounding box center [402, 77] width 102 height 19
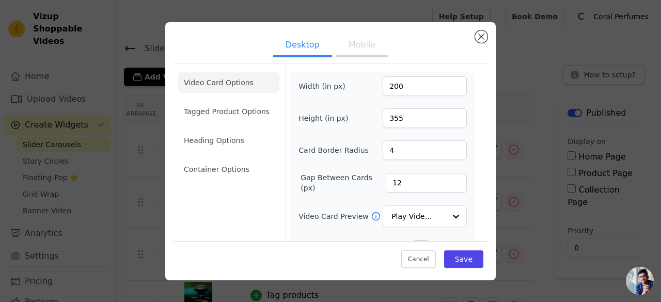
click at [366, 53] on button "Mobile" at bounding box center [362, 46] width 52 height 23
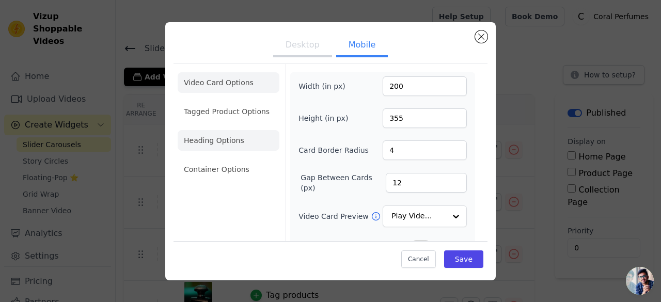
click at [233, 139] on li "Heading Options" at bounding box center [229, 140] width 102 height 21
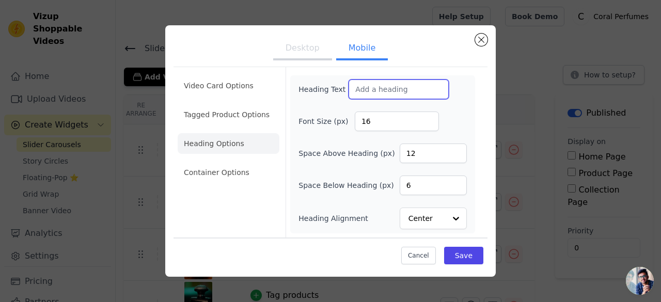
click at [387, 88] on input "Heading Text" at bounding box center [398, 90] width 100 height 20
click at [462, 96] on div "Heading Text" at bounding box center [382, 90] width 168 height 20
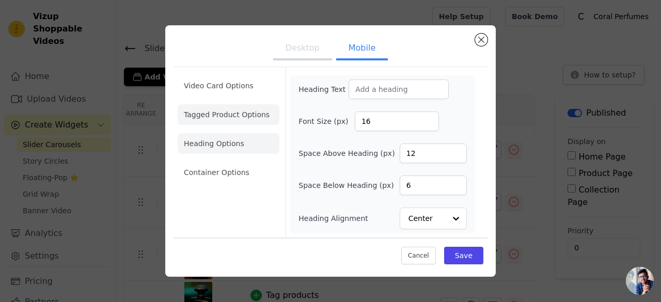
click at [235, 116] on li "Tagged Product Options" at bounding box center [229, 114] width 102 height 21
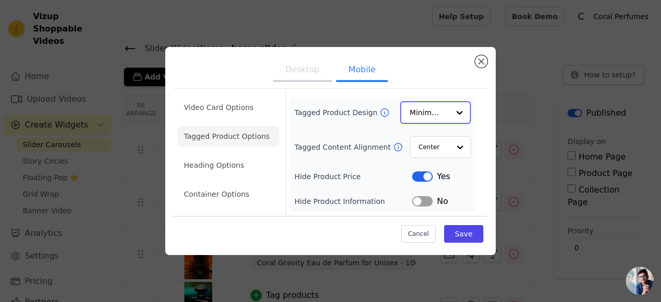
click at [408, 108] on div "Minimalist" at bounding box center [435, 112] width 71 height 23
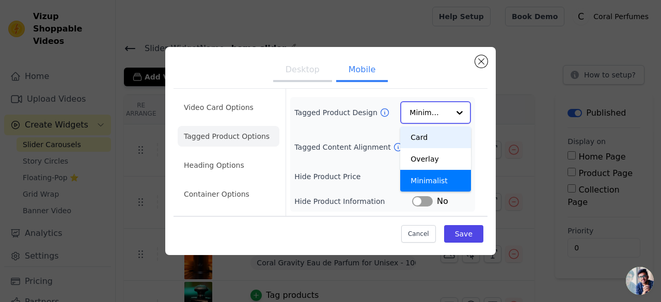
click at [418, 133] on div "Card" at bounding box center [435, 137] width 71 height 22
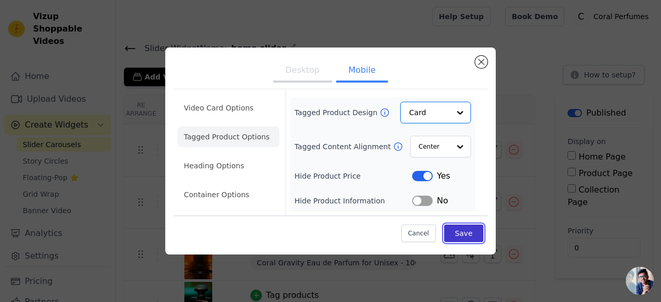
click at [470, 231] on button "Save" at bounding box center [463, 234] width 39 height 18
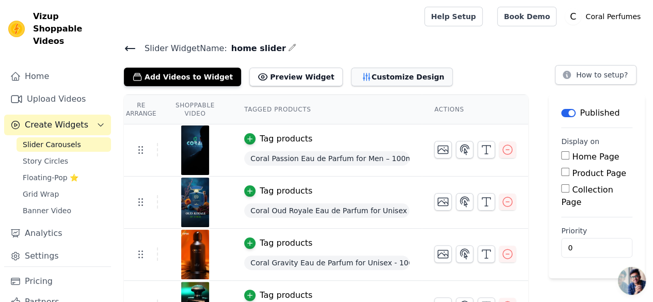
click at [372, 71] on button "Customize Design" at bounding box center [402, 77] width 102 height 19
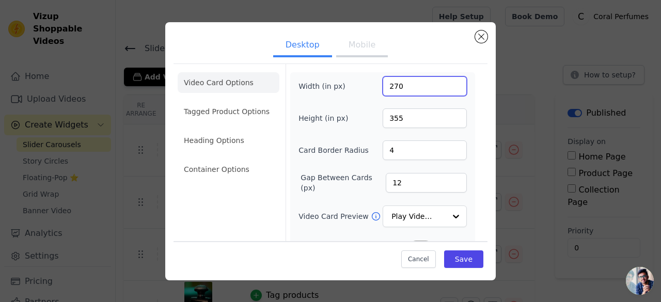
click at [404, 90] on input "270" at bounding box center [425, 86] width 84 height 20
type input "250"
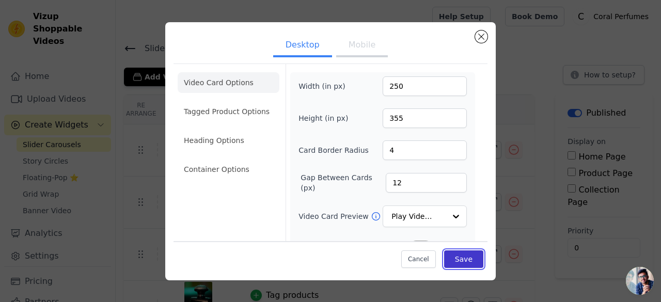
click at [469, 262] on button "Save" at bounding box center [463, 259] width 39 height 18
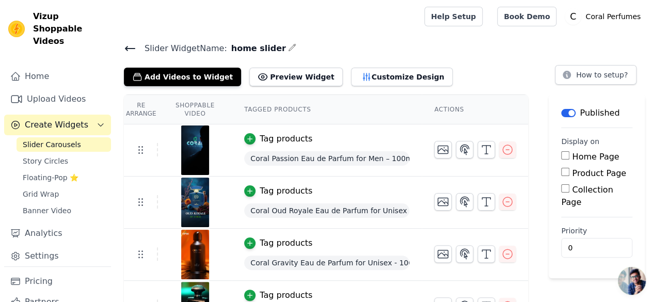
click at [436, 51] on h4 "Slider Widget Name: home slider" at bounding box center [384, 48] width 521 height 14
click at [402, 55] on div "Slider Widget Name: home slider Add Videos to Widget Preview Widget Customize D…" at bounding box center [384, 63] width 537 height 45
